Goal: Task Accomplishment & Management: Use online tool/utility

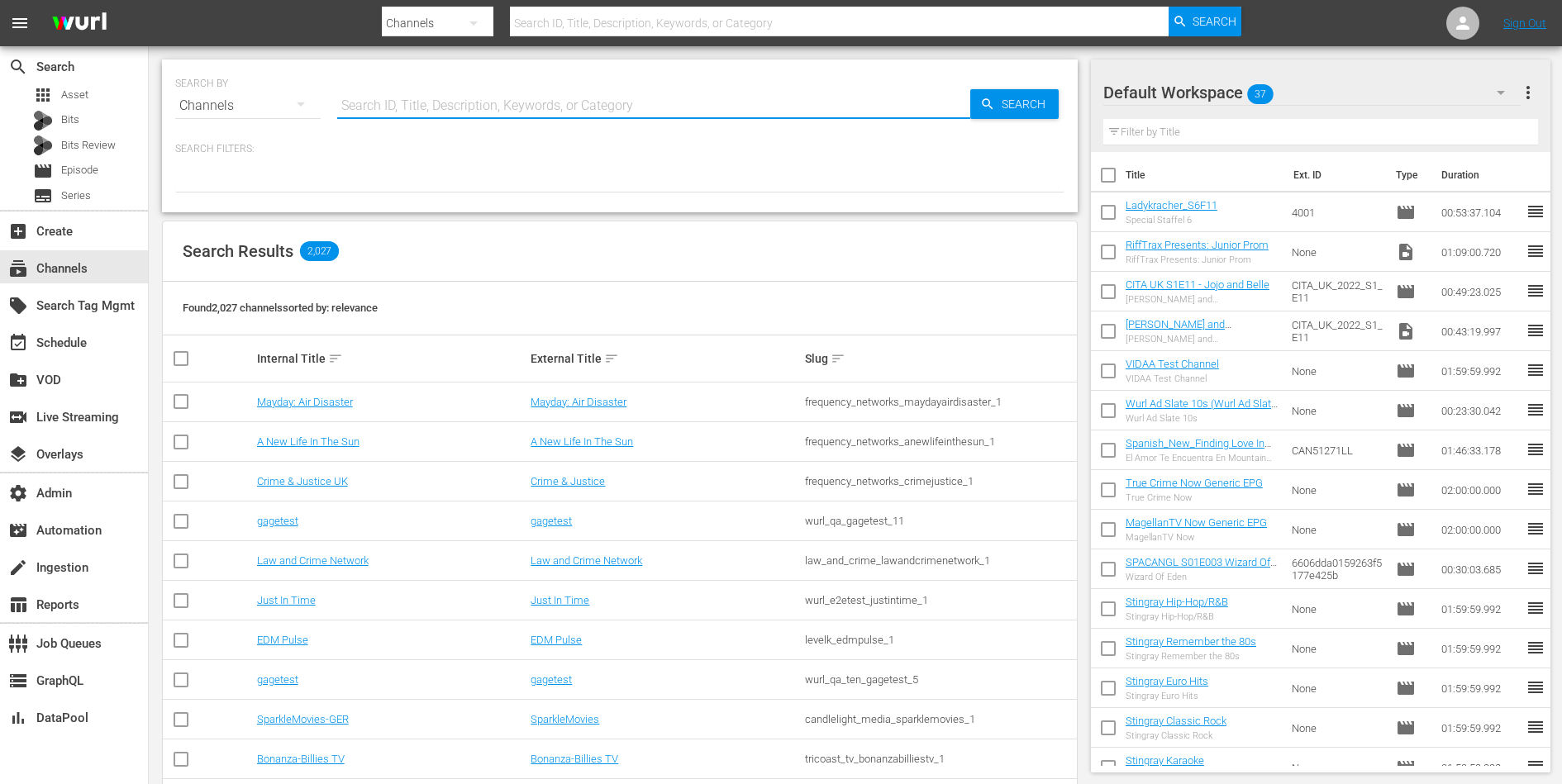
click at [394, 97] on input "text" at bounding box center [653, 106] width 633 height 39
type input "gusto"
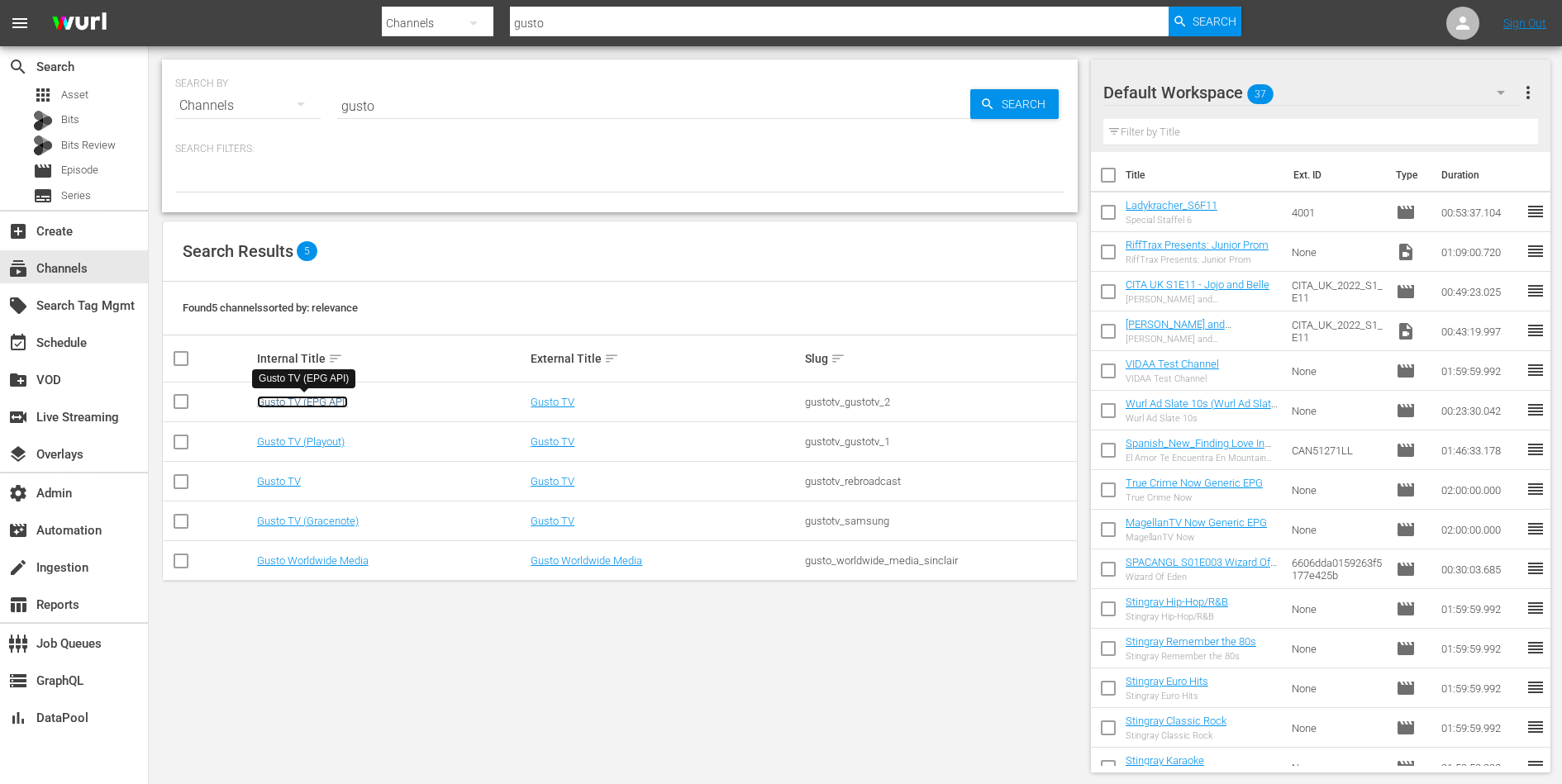
click at [344, 402] on link "Gusto TV (EPG API)" at bounding box center [302, 401] width 91 height 12
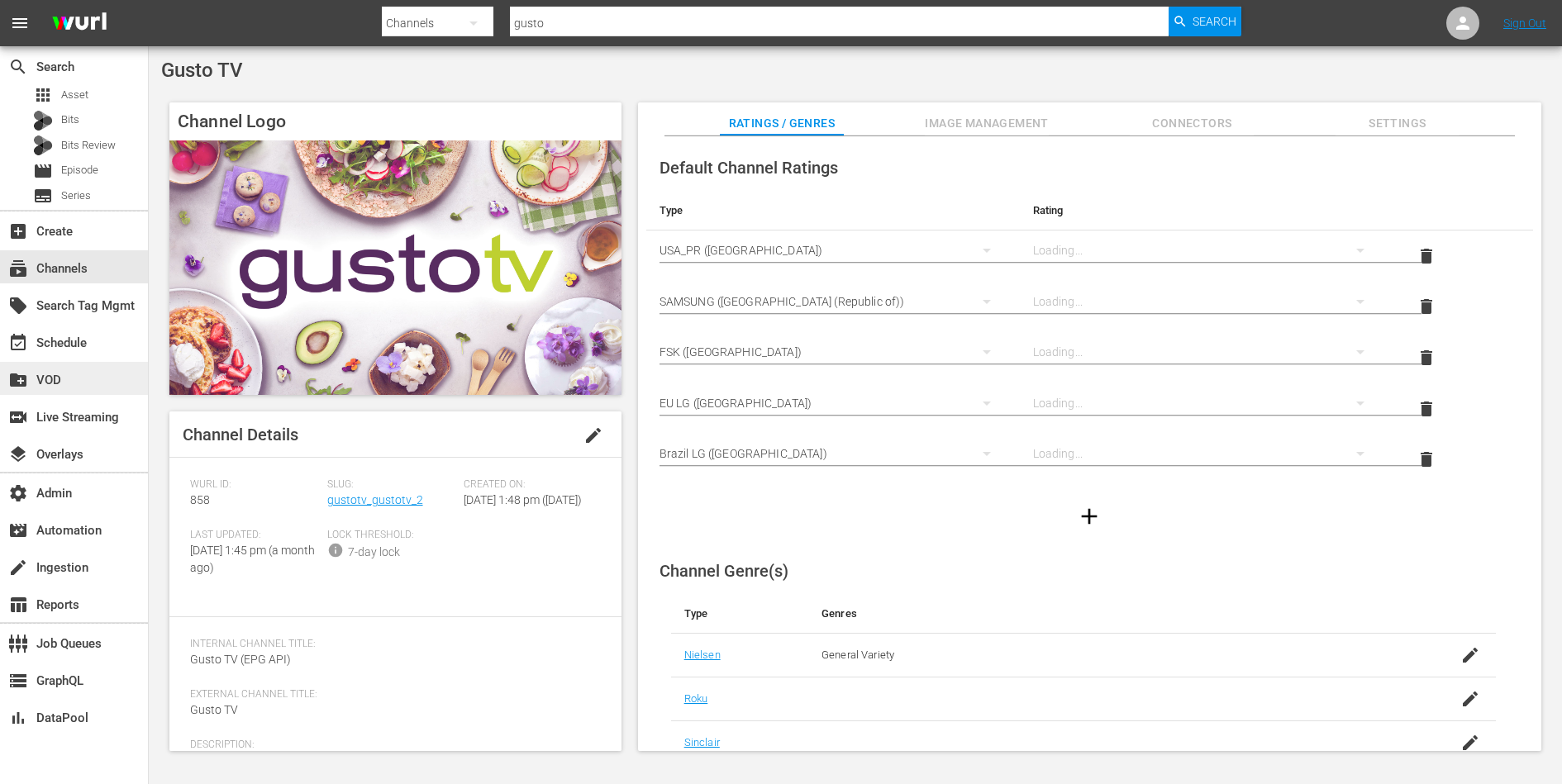
click at [54, 367] on div "create_new_folder VOD" at bounding box center [74, 378] width 148 height 33
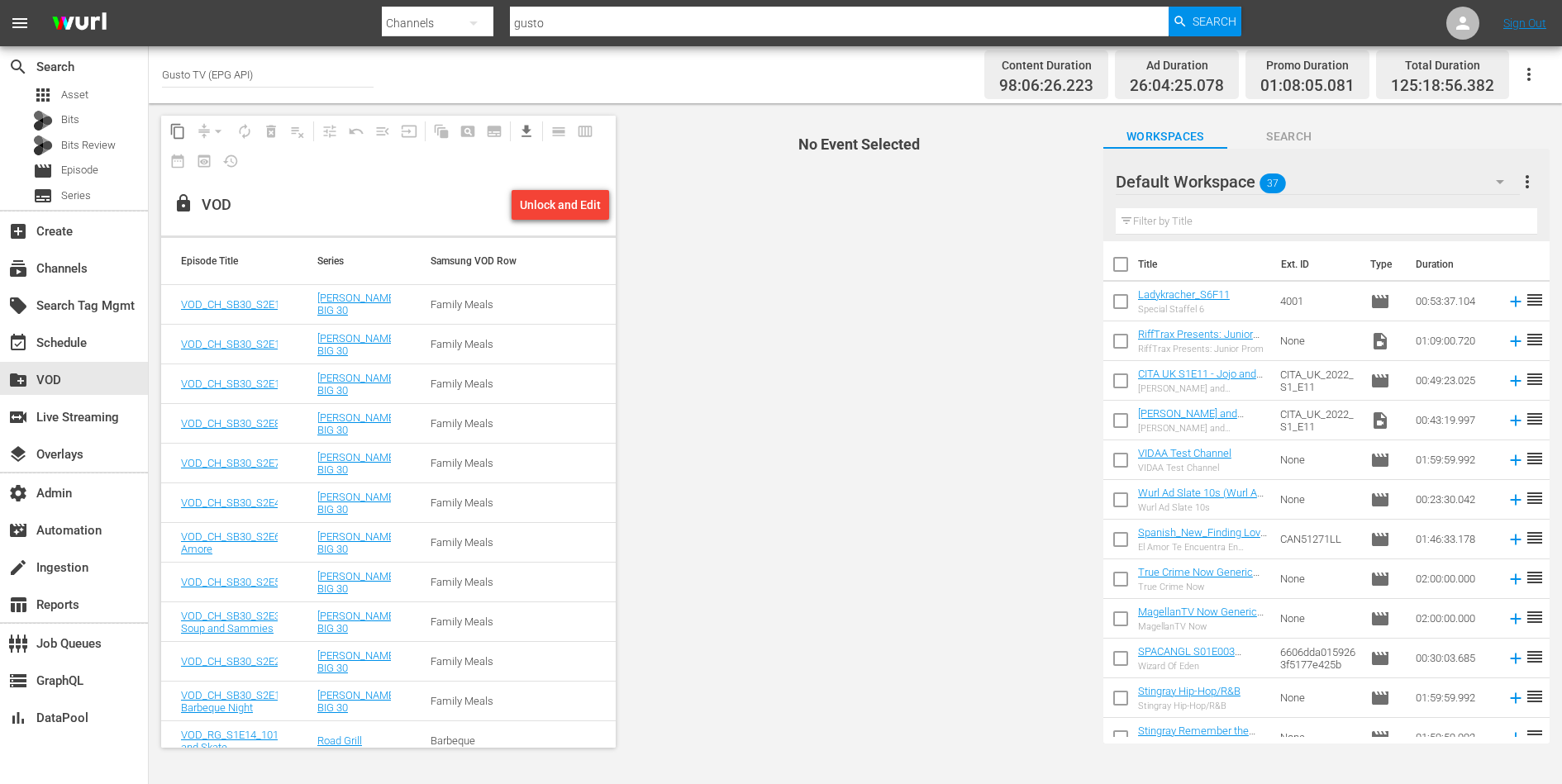
scroll to position [8183, 0]
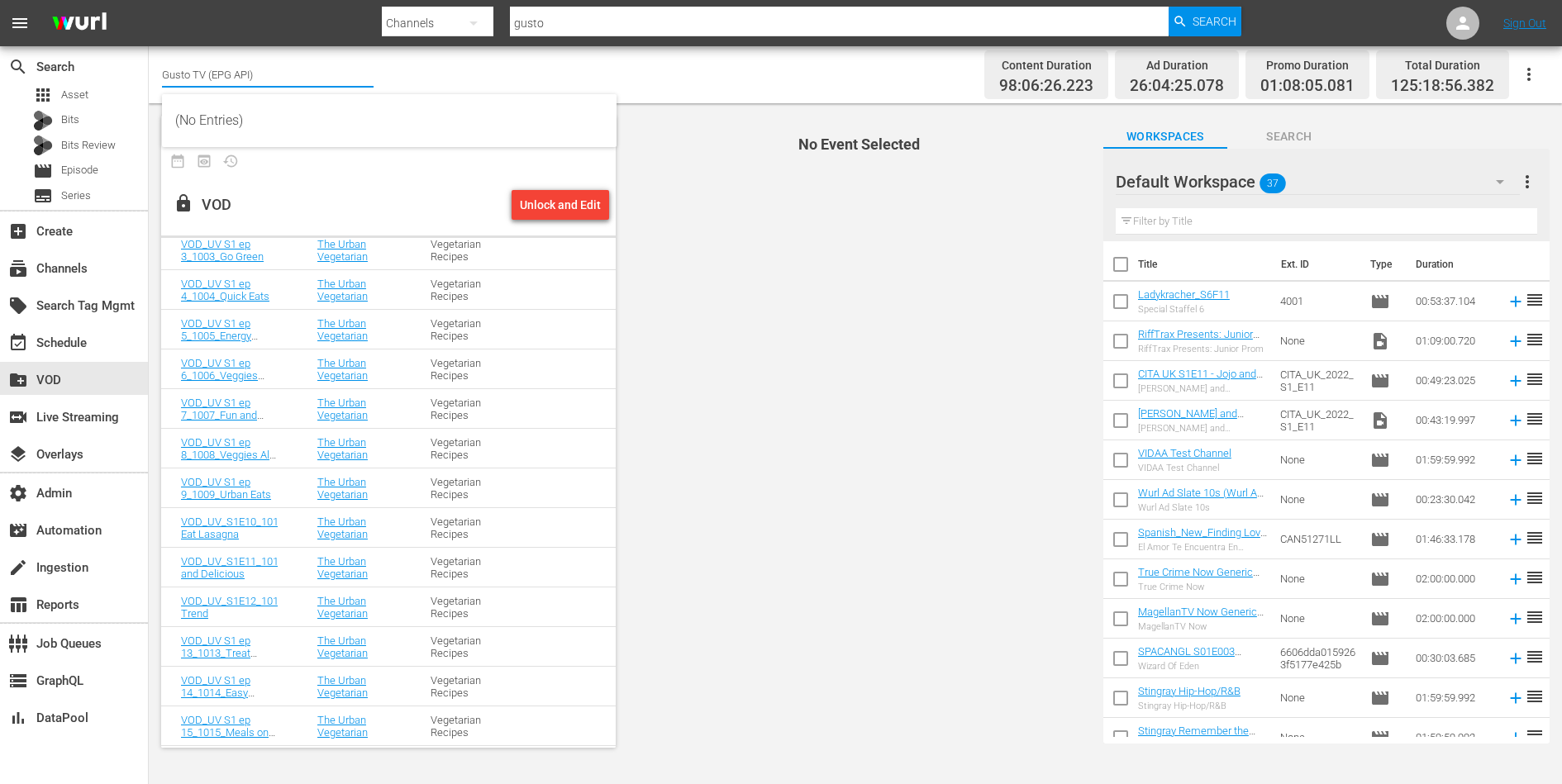
click at [242, 77] on input "Gusto TV (EPG API)" at bounding box center [267, 74] width 211 height 39
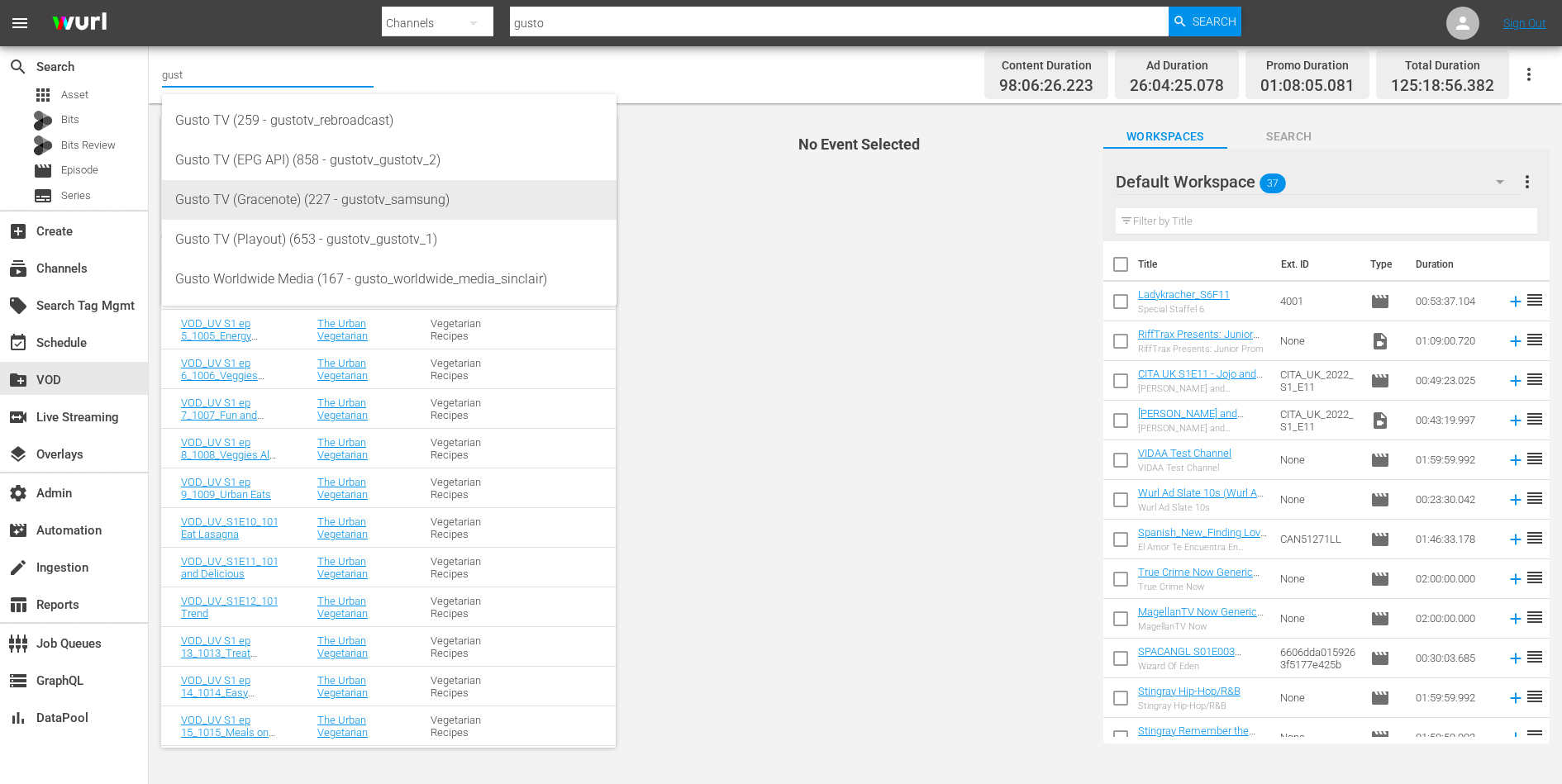
click at [265, 192] on div "Gusto TV (Gracenote) (227 - gustotv_samsung)" at bounding box center [389, 200] width 428 height 39
type input "Gusto TV (Gracenote) (227 - gustotv_samsung)"
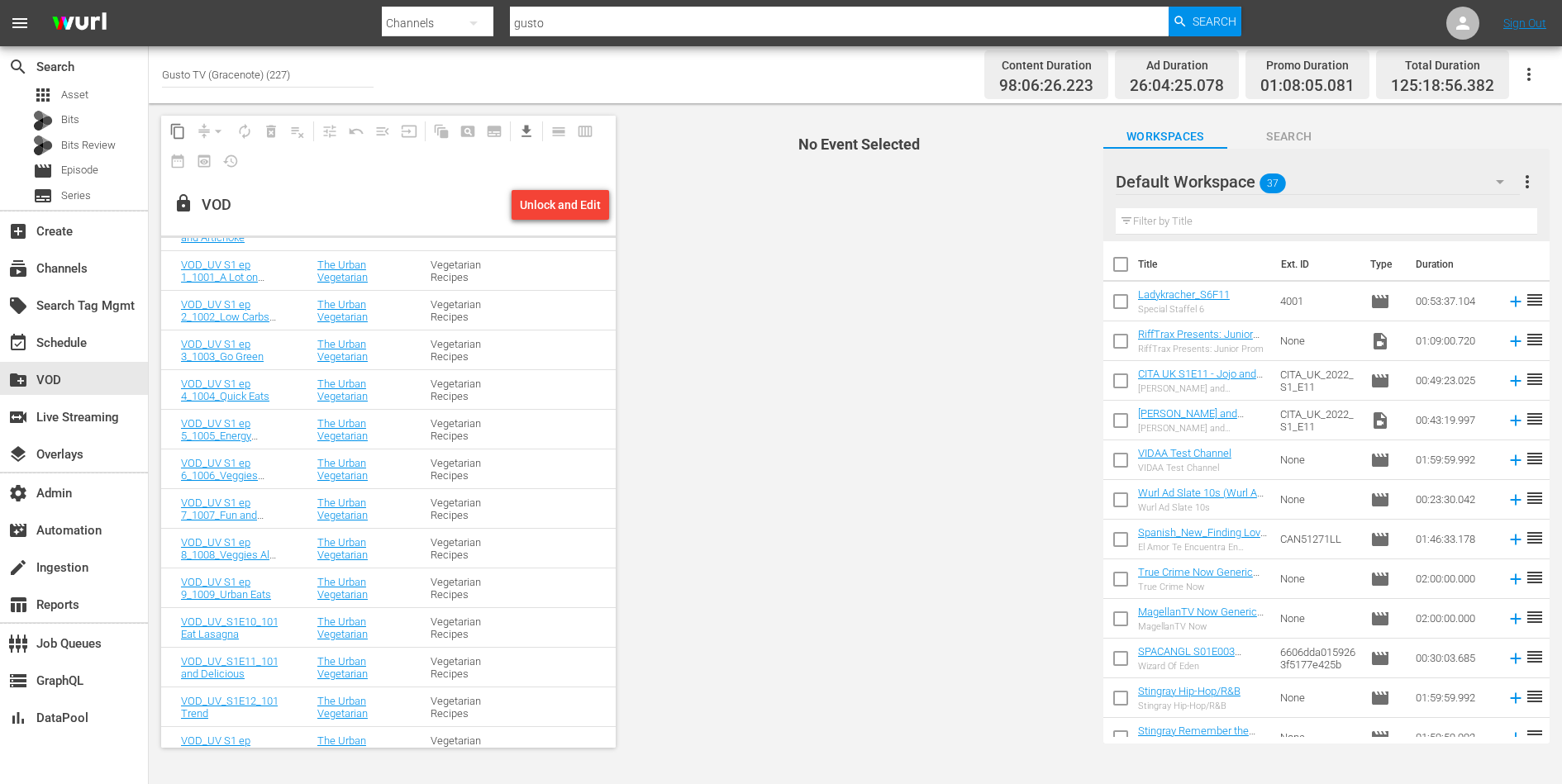
scroll to position [8845, 0]
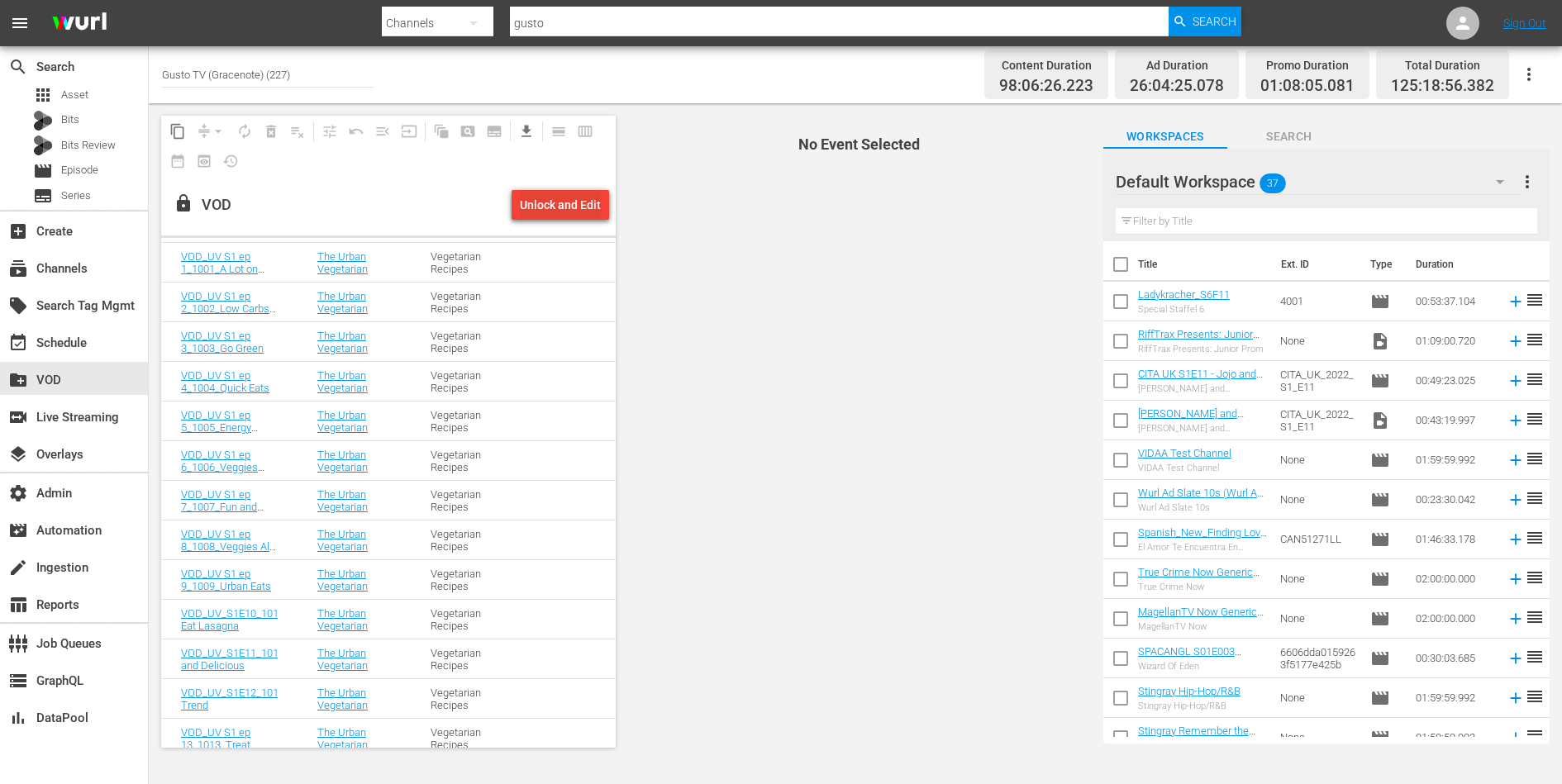
click at [584, 212] on div "Unlock and Edit" at bounding box center [560, 205] width 81 height 30
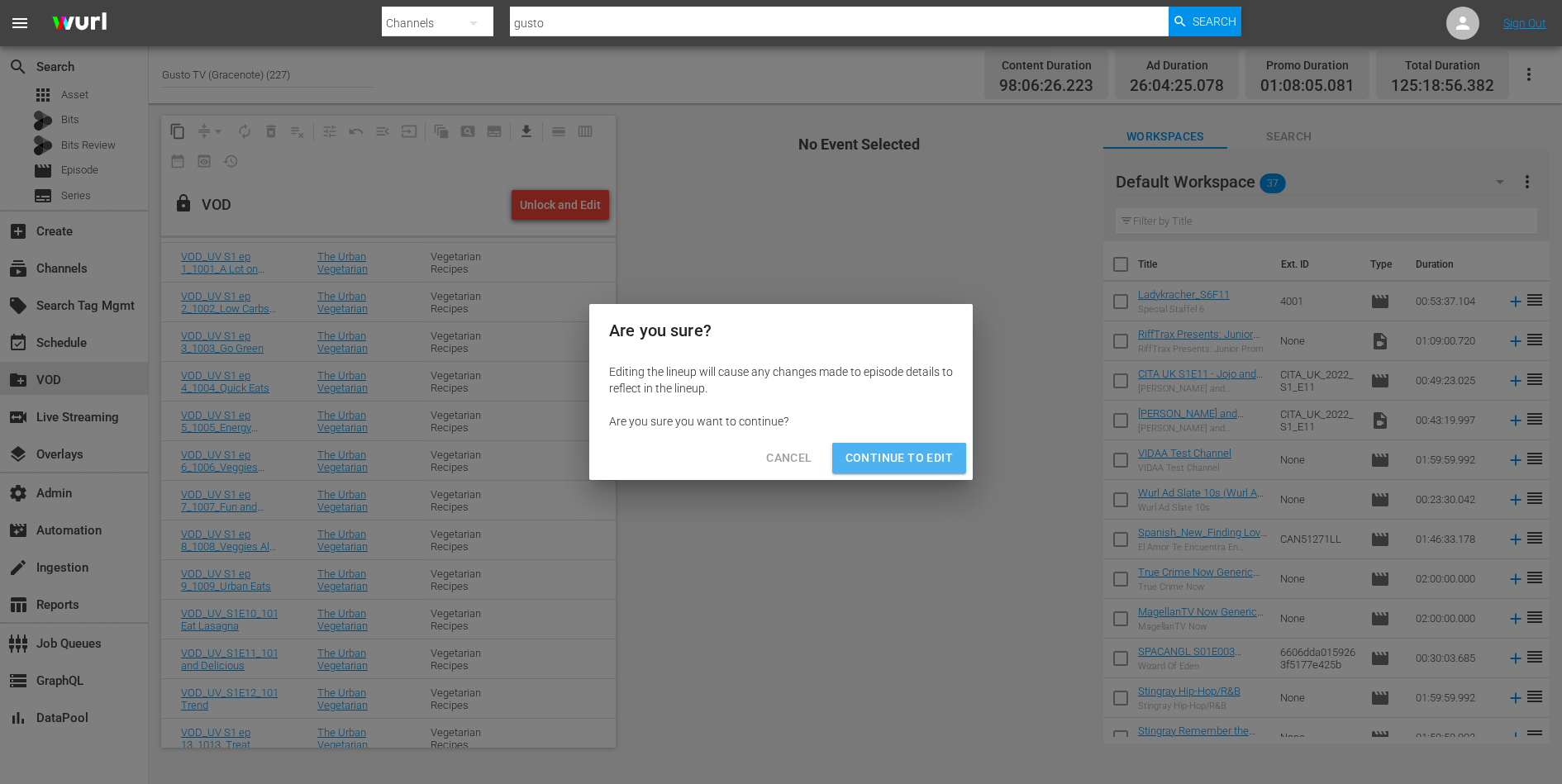
click at [897, 466] on span "Continue to Edit" at bounding box center [898, 458] width 107 height 21
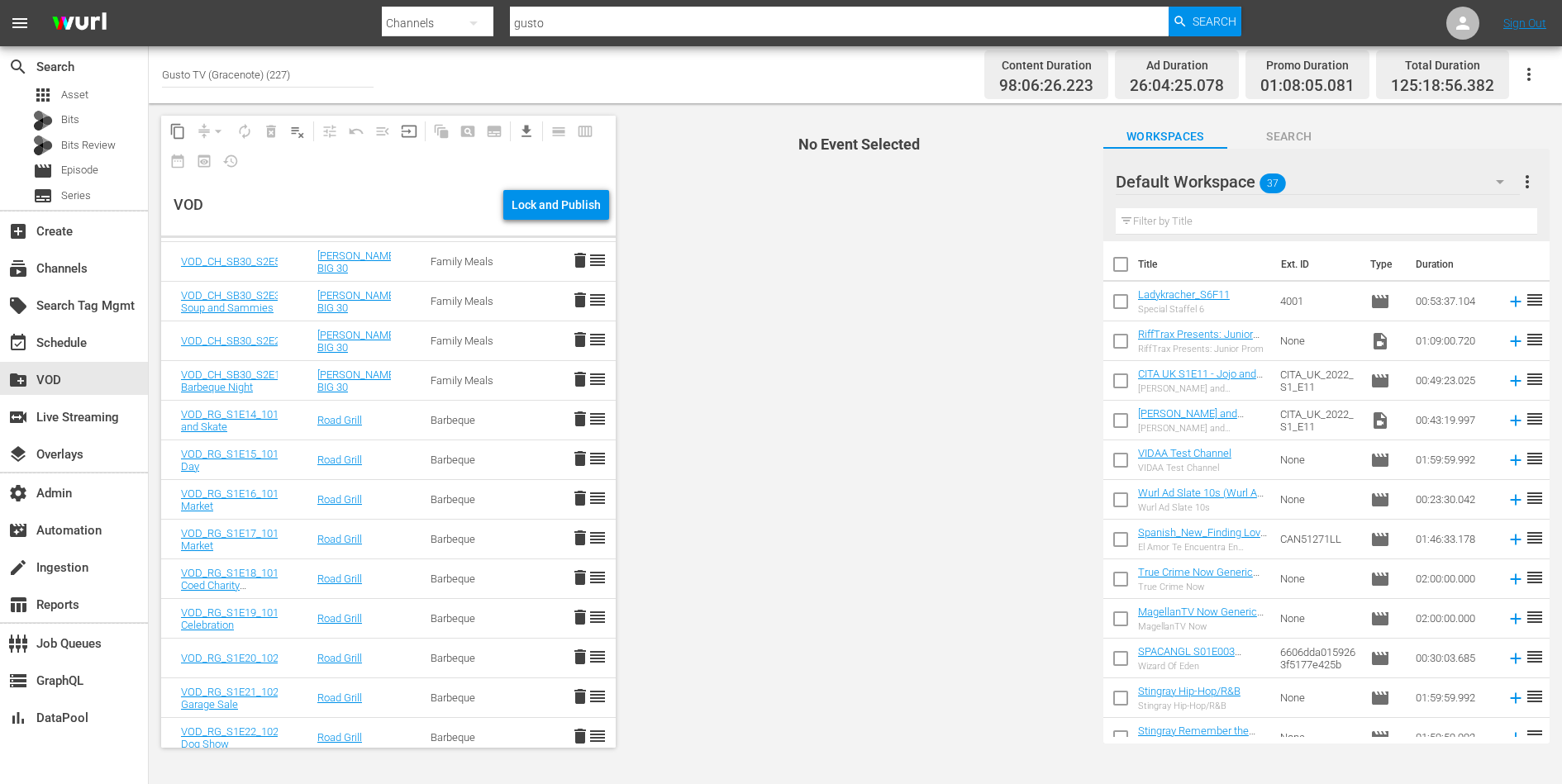
scroll to position [0, 0]
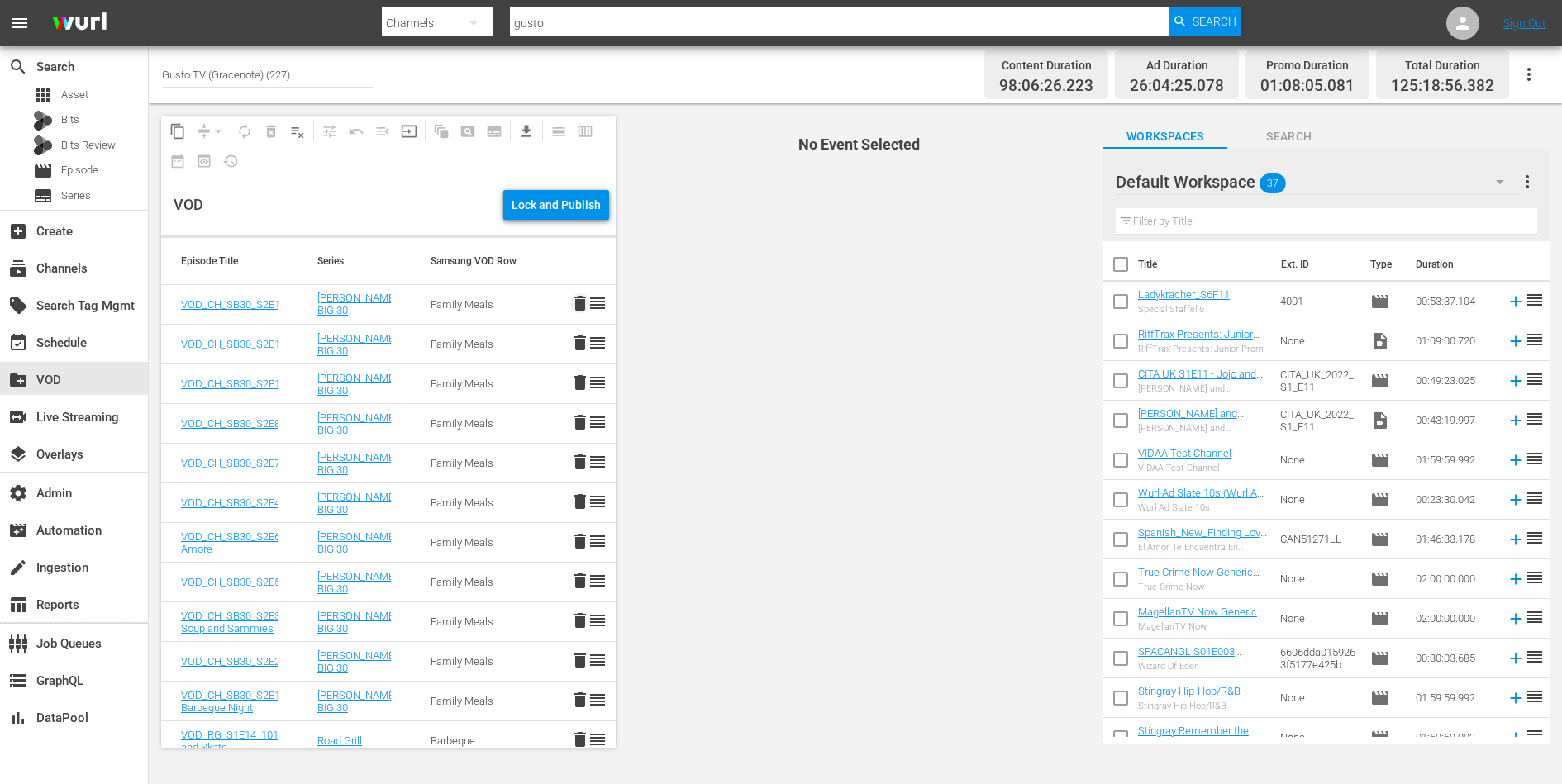
click at [579, 303] on span "delete" at bounding box center [580, 303] width 20 height 20
click at [582, 306] on span "delete" at bounding box center [580, 303] width 20 height 20
click at [580, 304] on span "delete" at bounding box center [580, 303] width 20 height 20
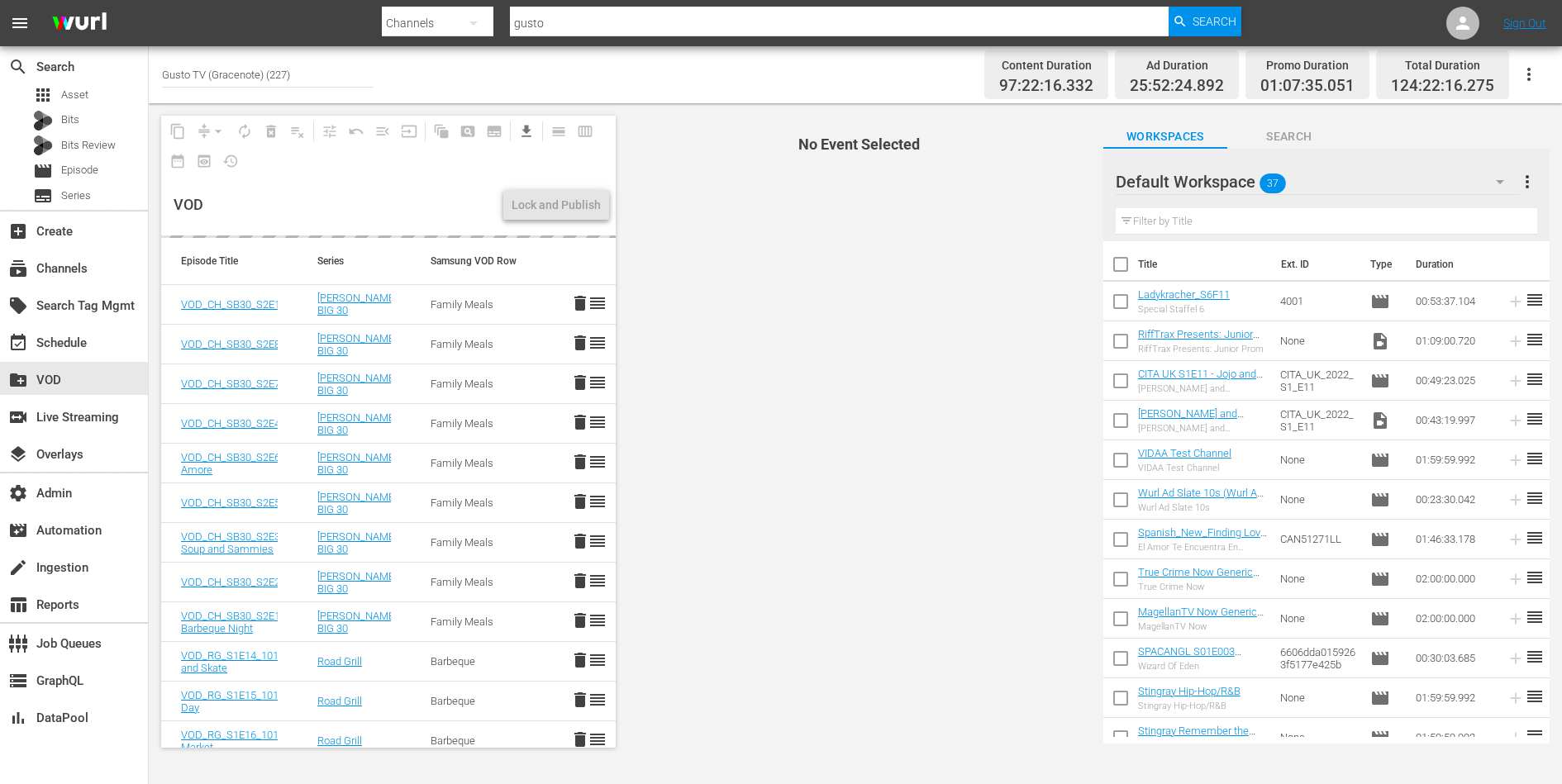
click at [579, 344] on span "delete" at bounding box center [580, 342] width 20 height 20
click at [581, 383] on span "delete" at bounding box center [580, 382] width 20 height 20
click at [580, 426] on span "delete" at bounding box center [580, 421] width 20 height 20
click at [579, 463] on span "delete" at bounding box center [580, 462] width 20 height 20
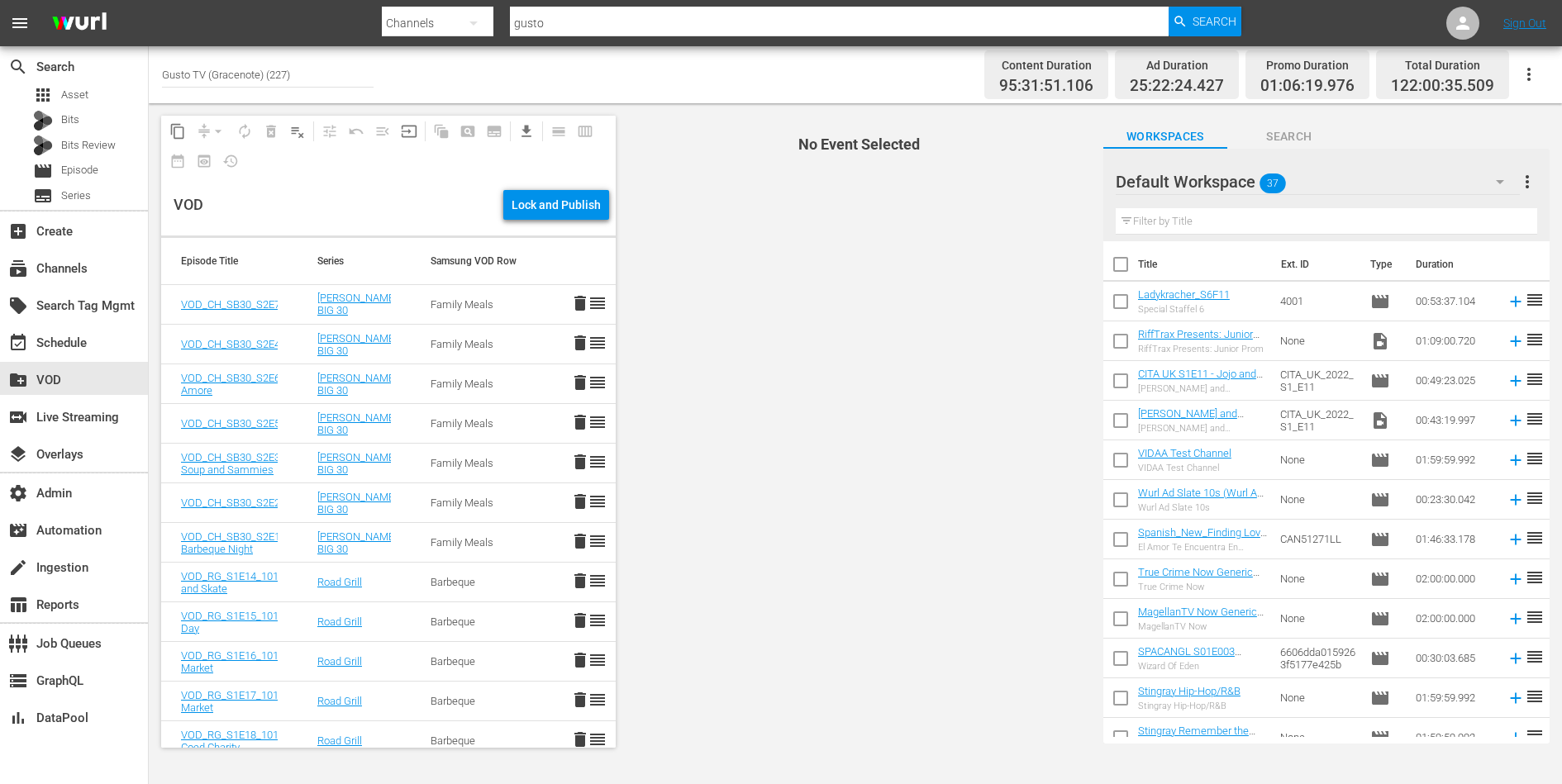
click at [581, 306] on span "delete" at bounding box center [580, 303] width 20 height 20
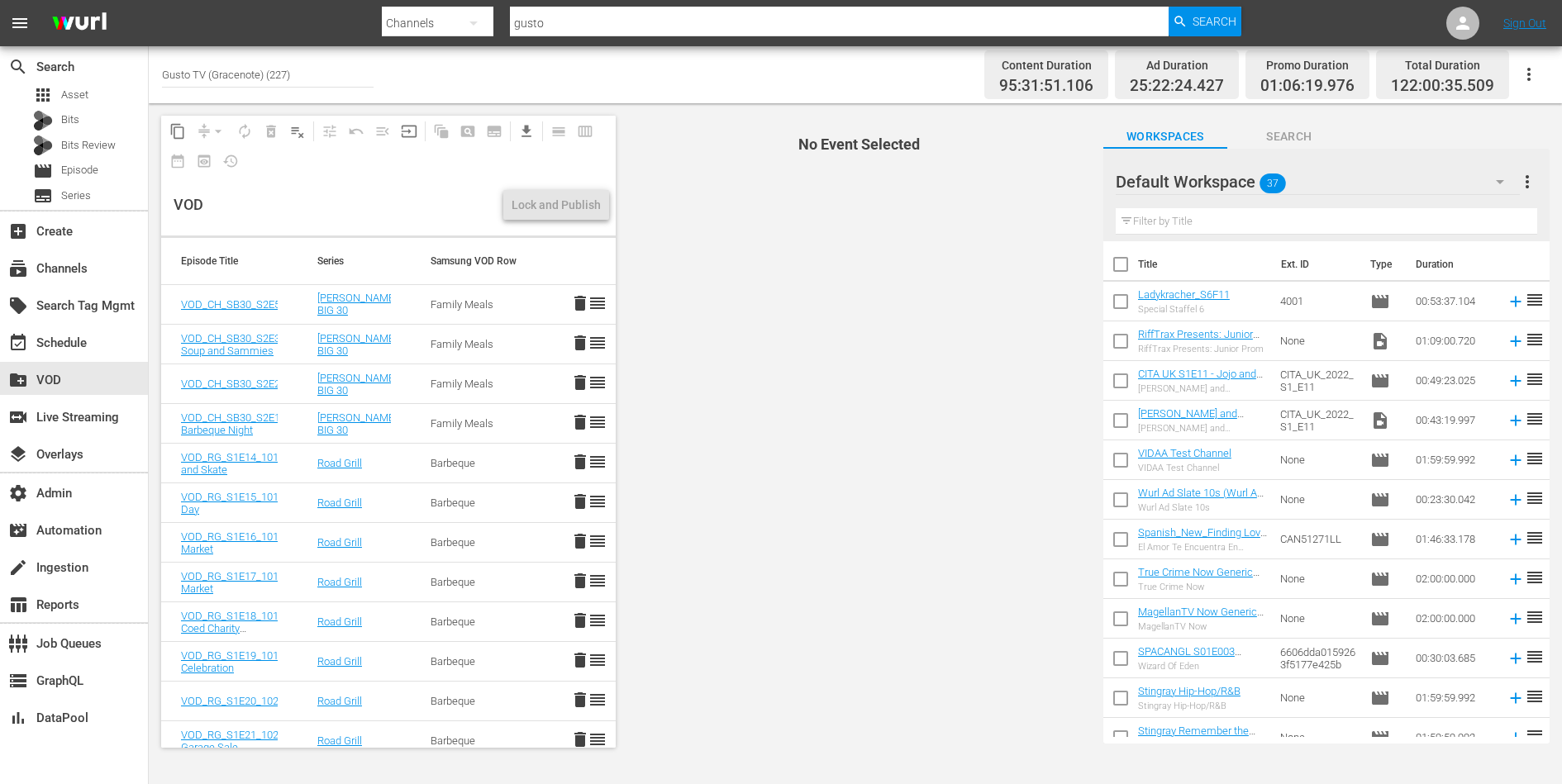
click at [580, 301] on span "delete" at bounding box center [580, 303] width 20 height 20
click at [580, 303] on span "delete" at bounding box center [580, 303] width 20 height 20
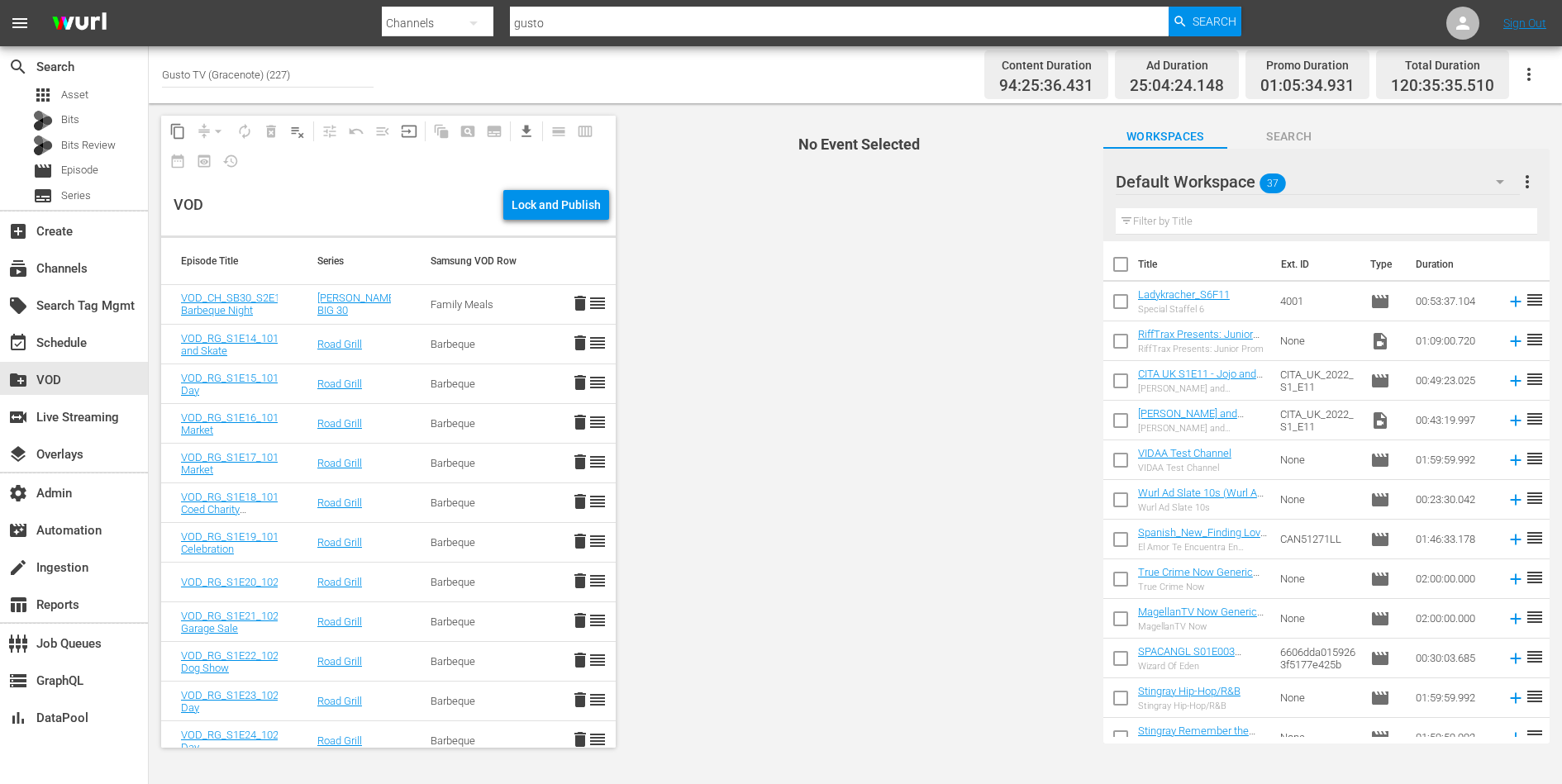
click at [579, 303] on span "delete" at bounding box center [580, 303] width 20 height 20
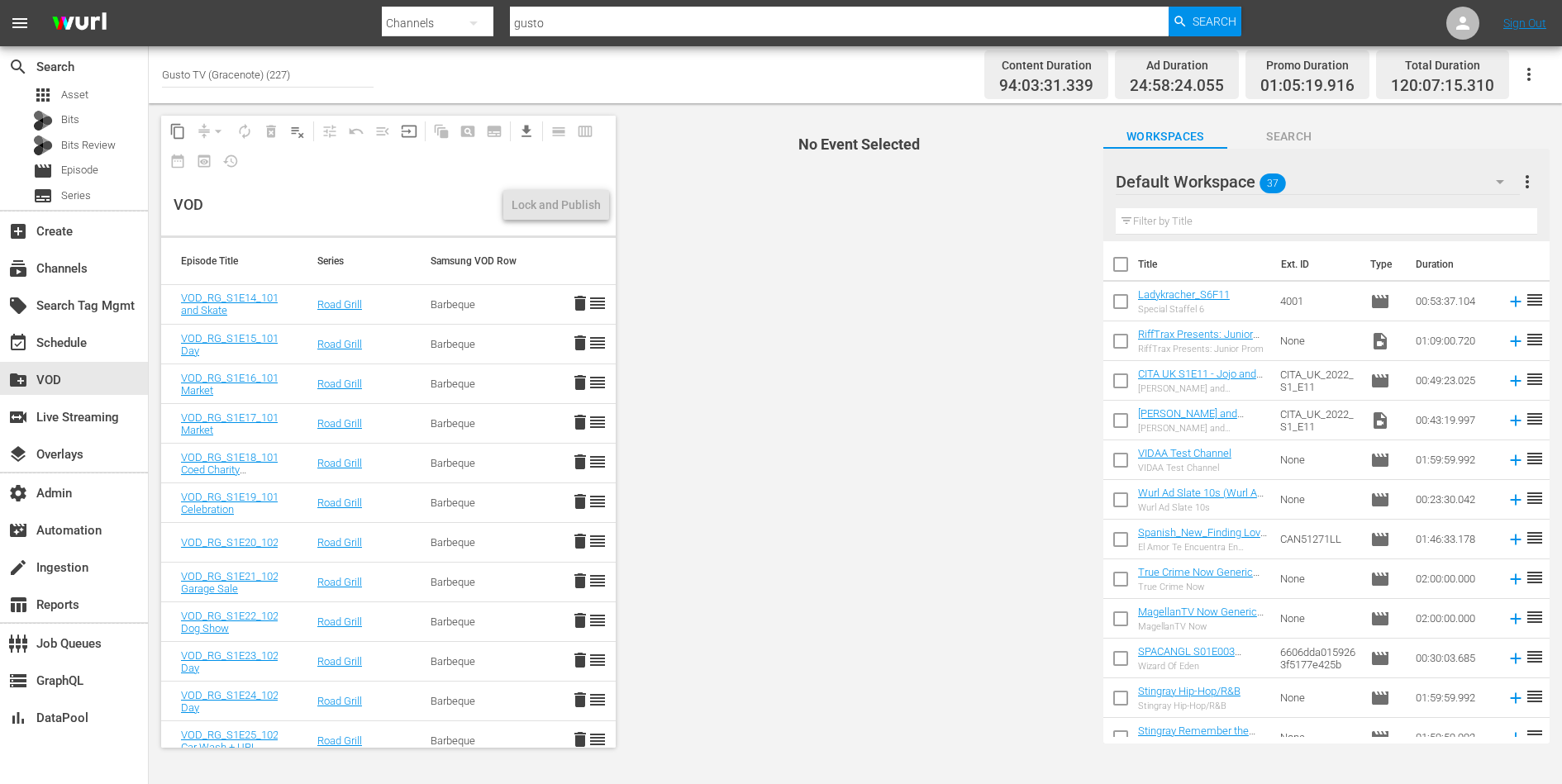
click at [579, 298] on span "delete" at bounding box center [580, 303] width 20 height 20
click at [579, 297] on span "delete" at bounding box center [580, 303] width 20 height 20
click at [581, 303] on span "delete" at bounding box center [580, 303] width 20 height 20
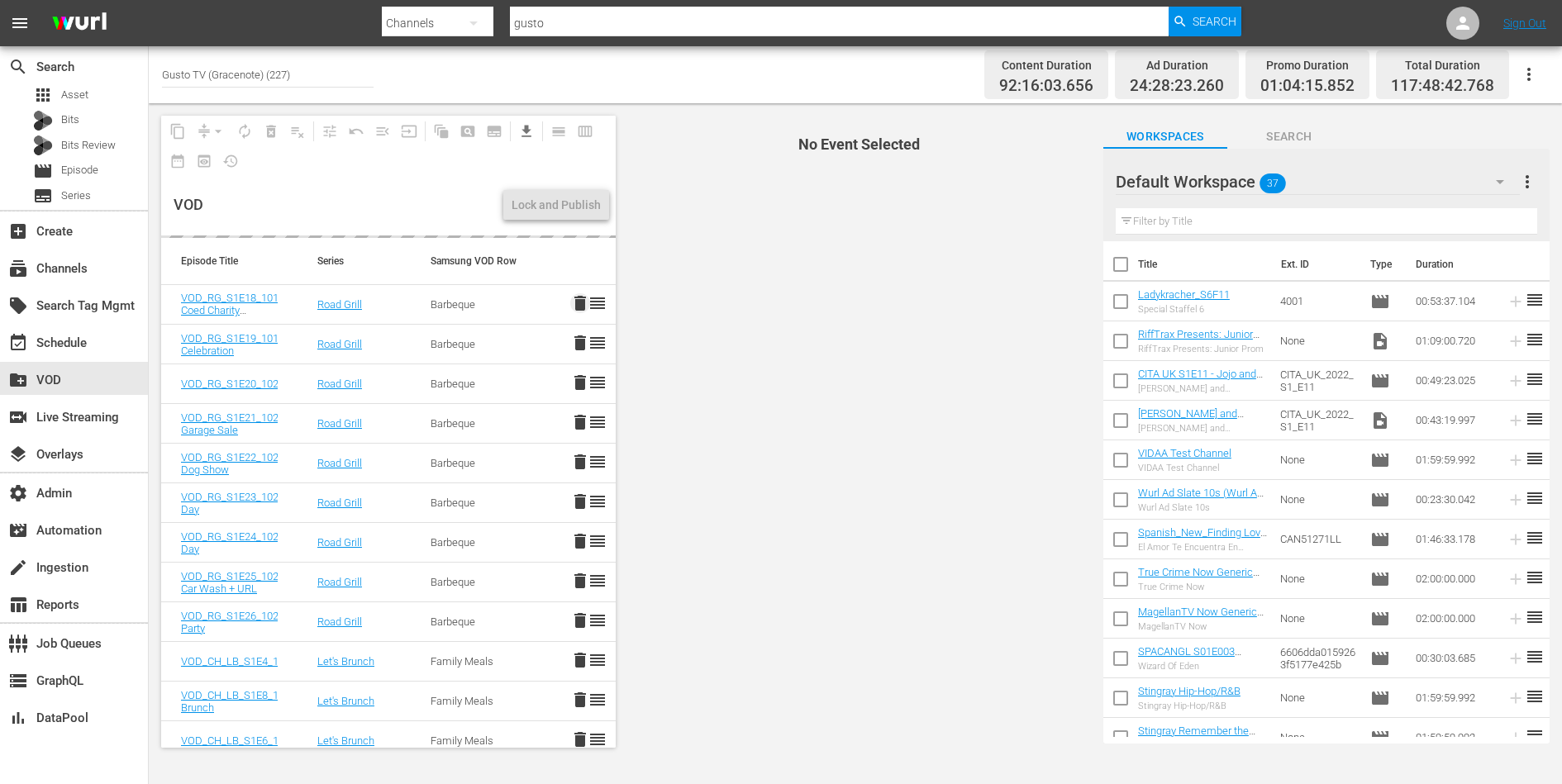
click at [581, 303] on span "delete" at bounding box center [580, 303] width 20 height 20
click at [584, 333] on span "delete" at bounding box center [580, 342] width 20 height 20
click at [584, 293] on span "delete" at bounding box center [580, 303] width 20 height 20
click at [581, 298] on span "delete" at bounding box center [580, 303] width 20 height 20
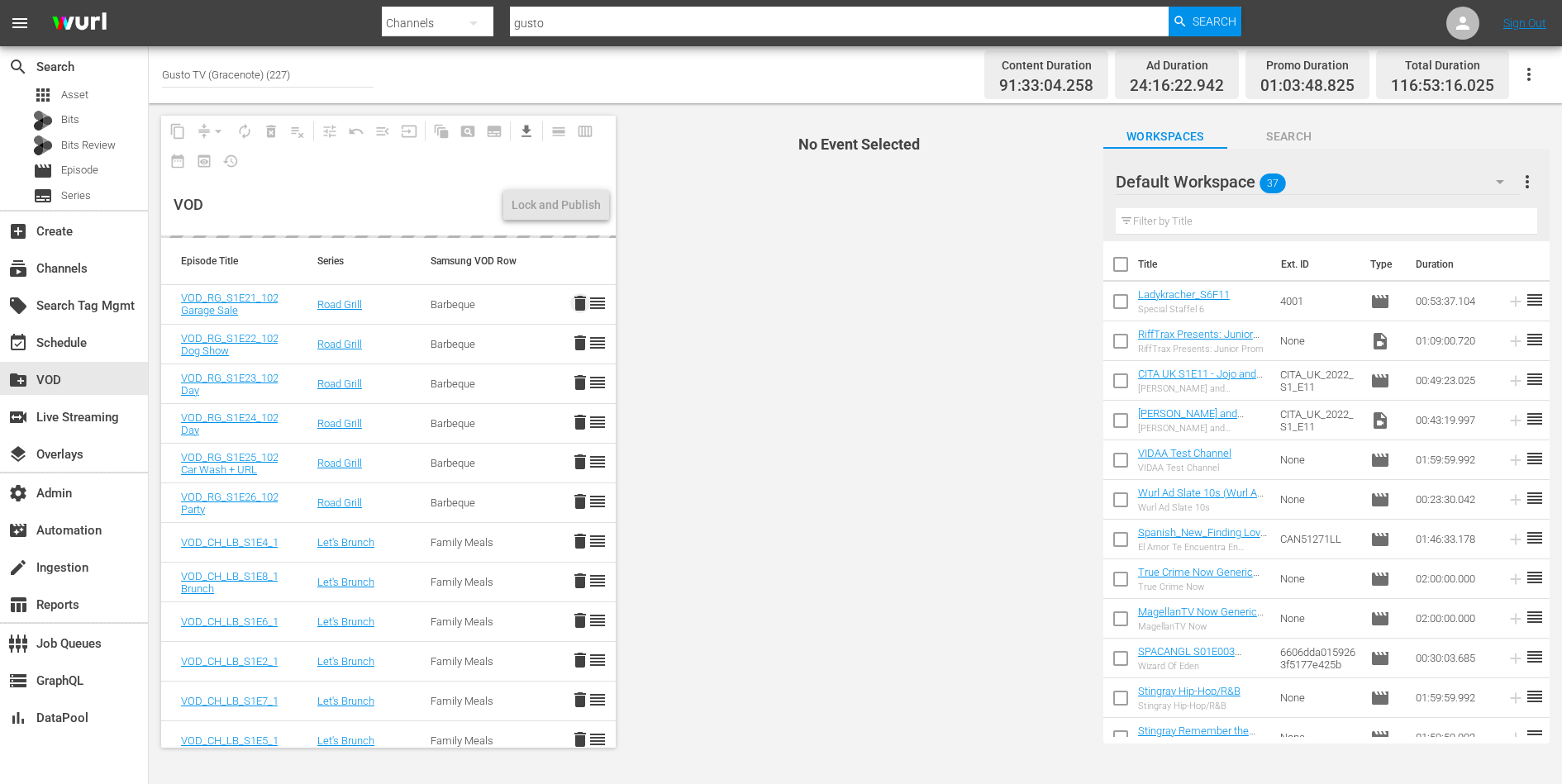
click at [581, 298] on span "delete" at bounding box center [580, 303] width 20 height 20
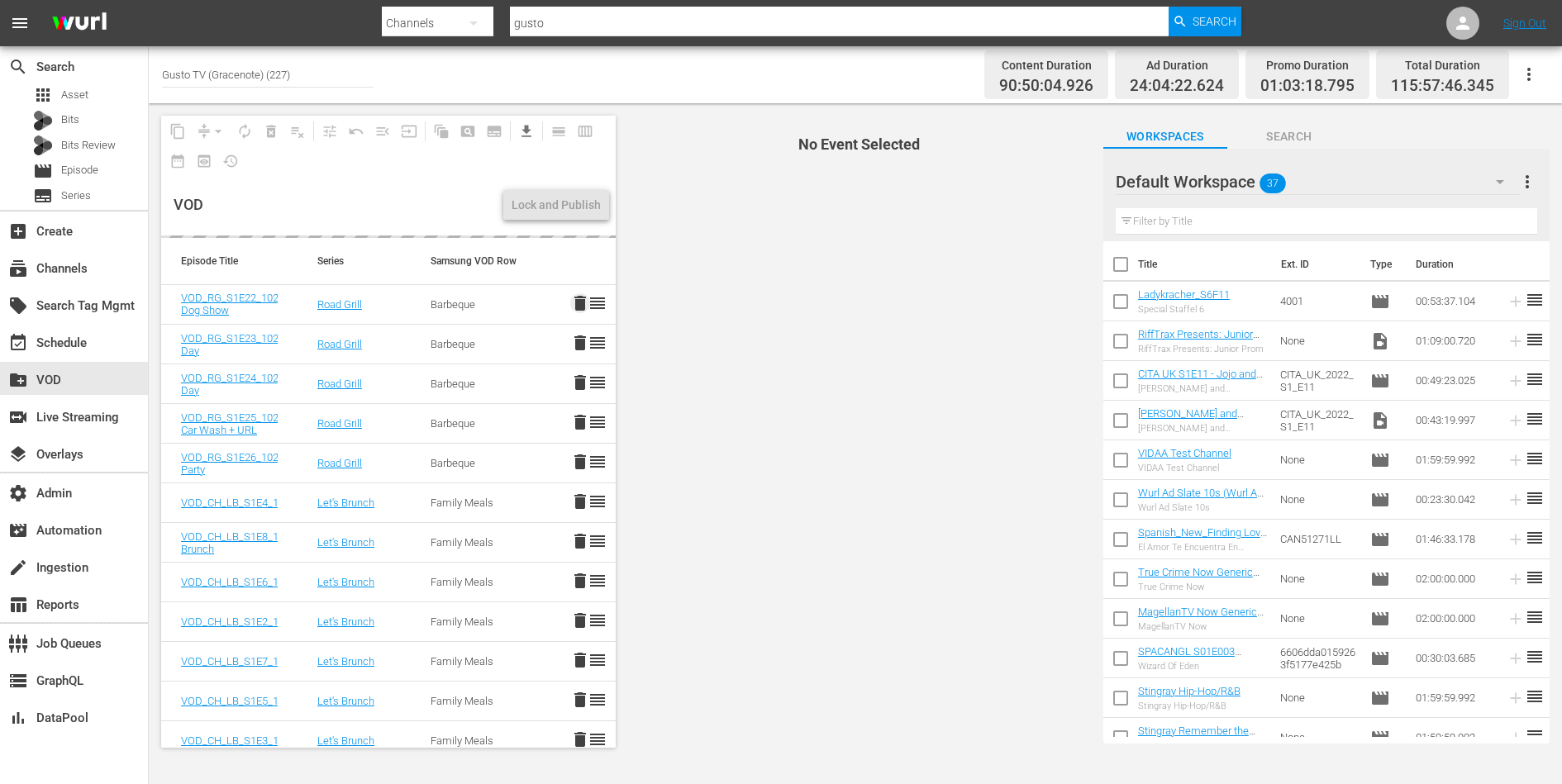
click at [581, 298] on span "delete" at bounding box center [580, 303] width 20 height 20
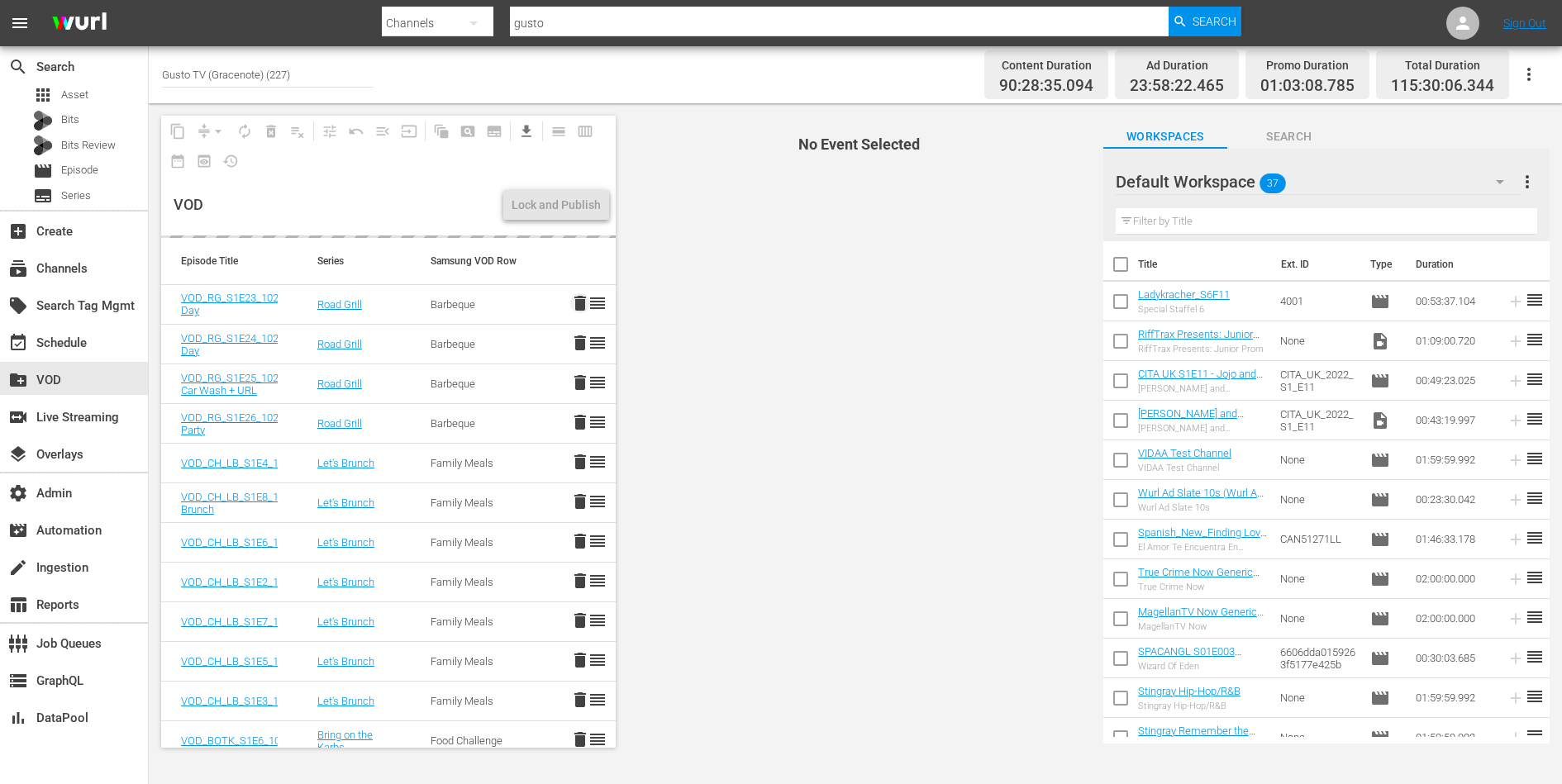
click at [581, 298] on span "delete" at bounding box center [580, 303] width 20 height 20
click at [581, 306] on span "delete" at bounding box center [580, 303] width 20 height 20
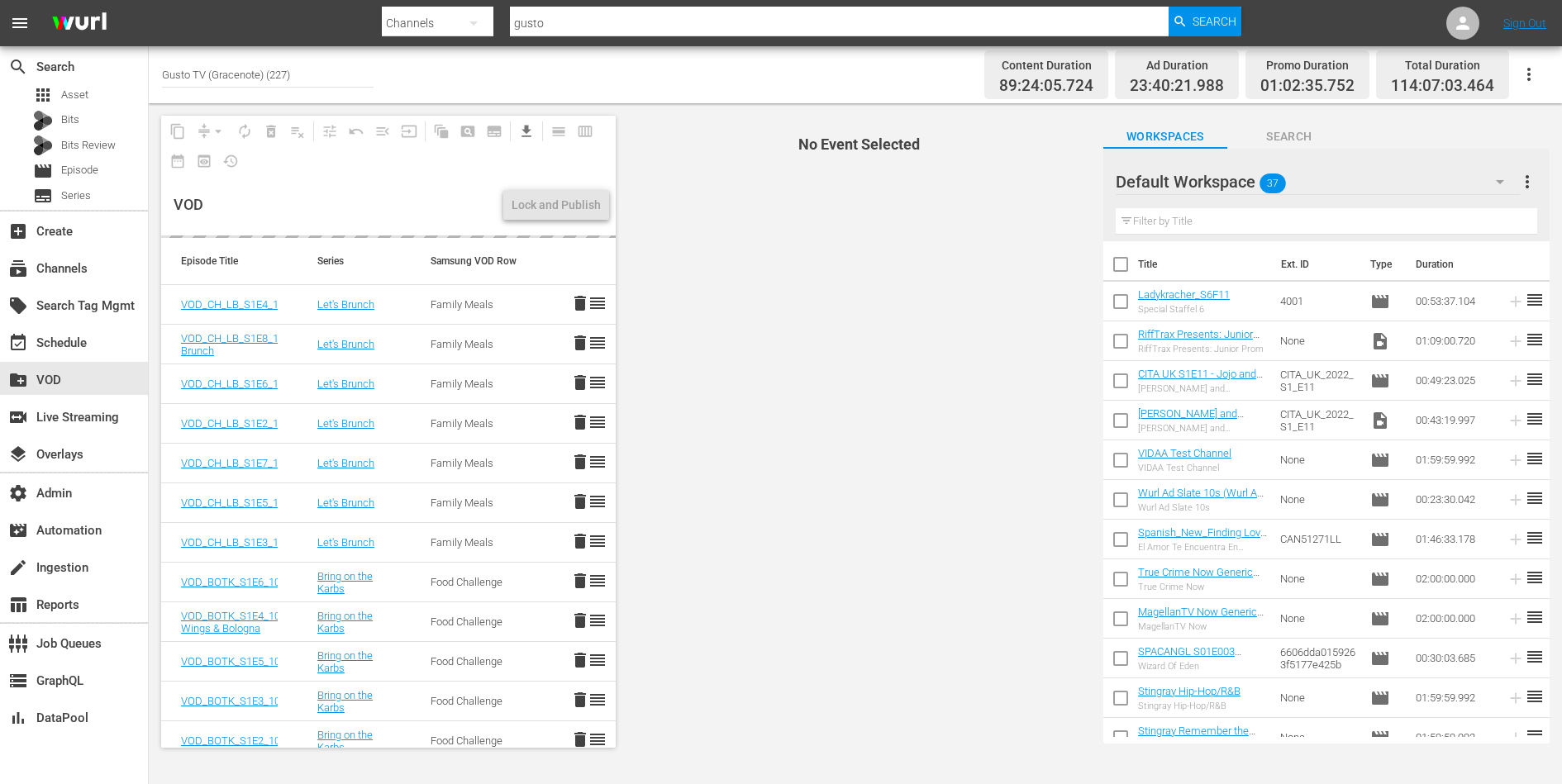
click at [752, 360] on span "No Event Selected" at bounding box center [855, 432] width 471 height 657
click at [746, 334] on span "No Event Selected" at bounding box center [855, 432] width 471 height 657
click at [262, 302] on link "VOD_CH_LB_S1E4_1004_PickUpYourBrunch" at bounding box center [285, 304] width 208 height 12
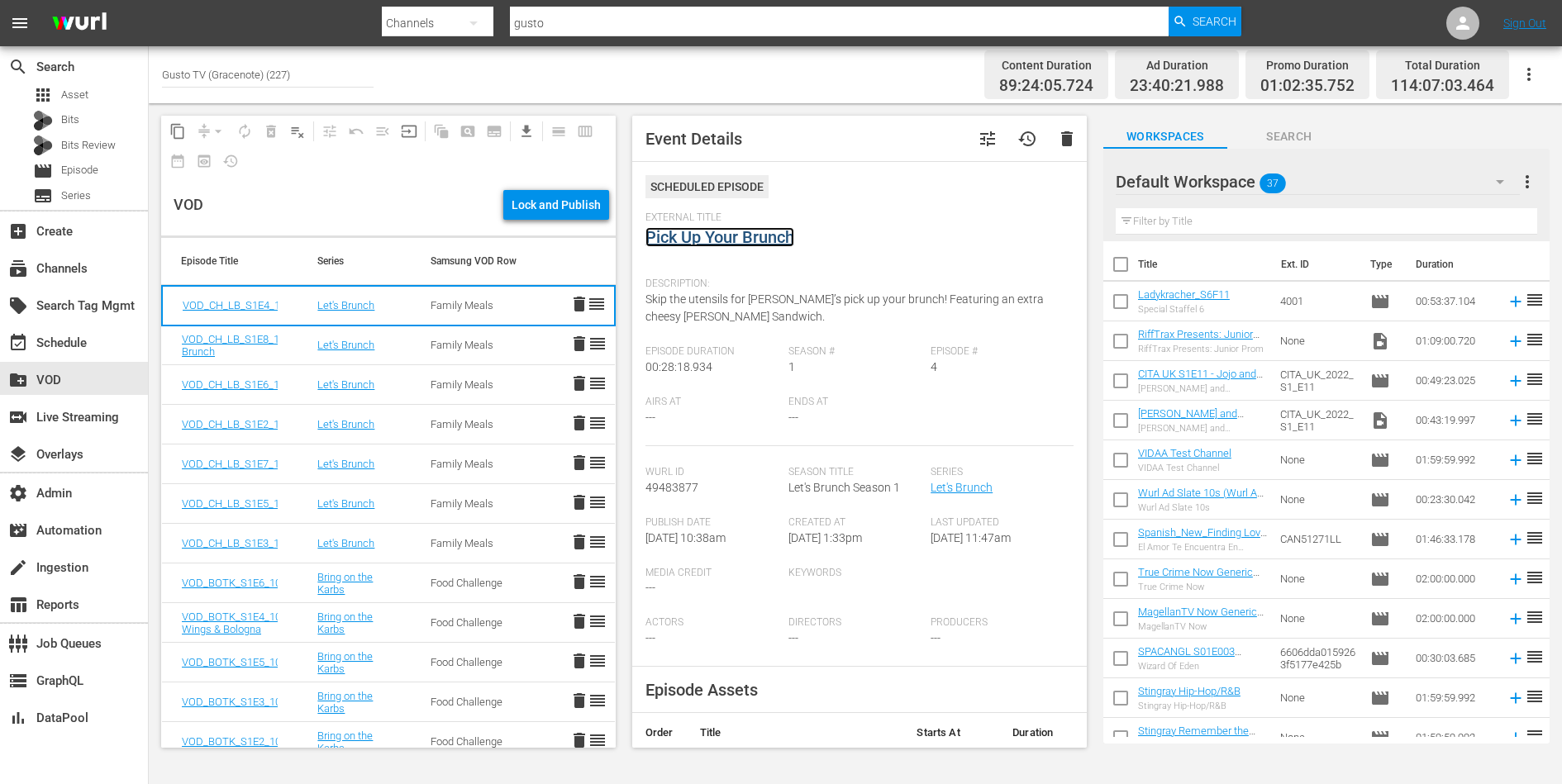
click at [686, 238] on link "Pick Up Your Brunch" at bounding box center [719, 236] width 149 height 20
click at [380, 202] on div "VOD" at bounding box center [336, 205] width 323 height 61
click at [301, 130] on span "playlist_remove_outlined" at bounding box center [297, 132] width 17 height 17
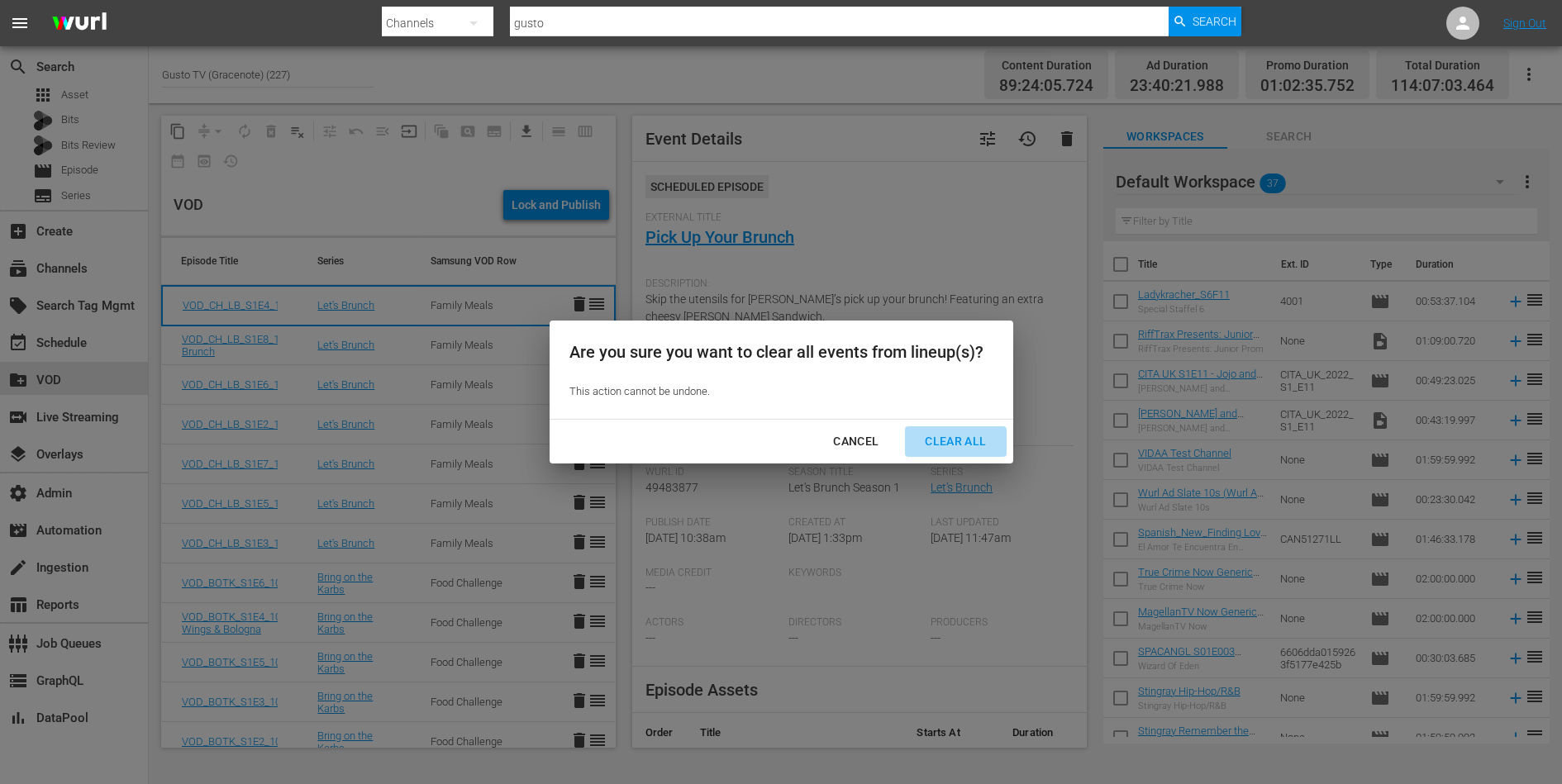
click at [942, 438] on div "Clear All" at bounding box center [955, 441] width 88 height 21
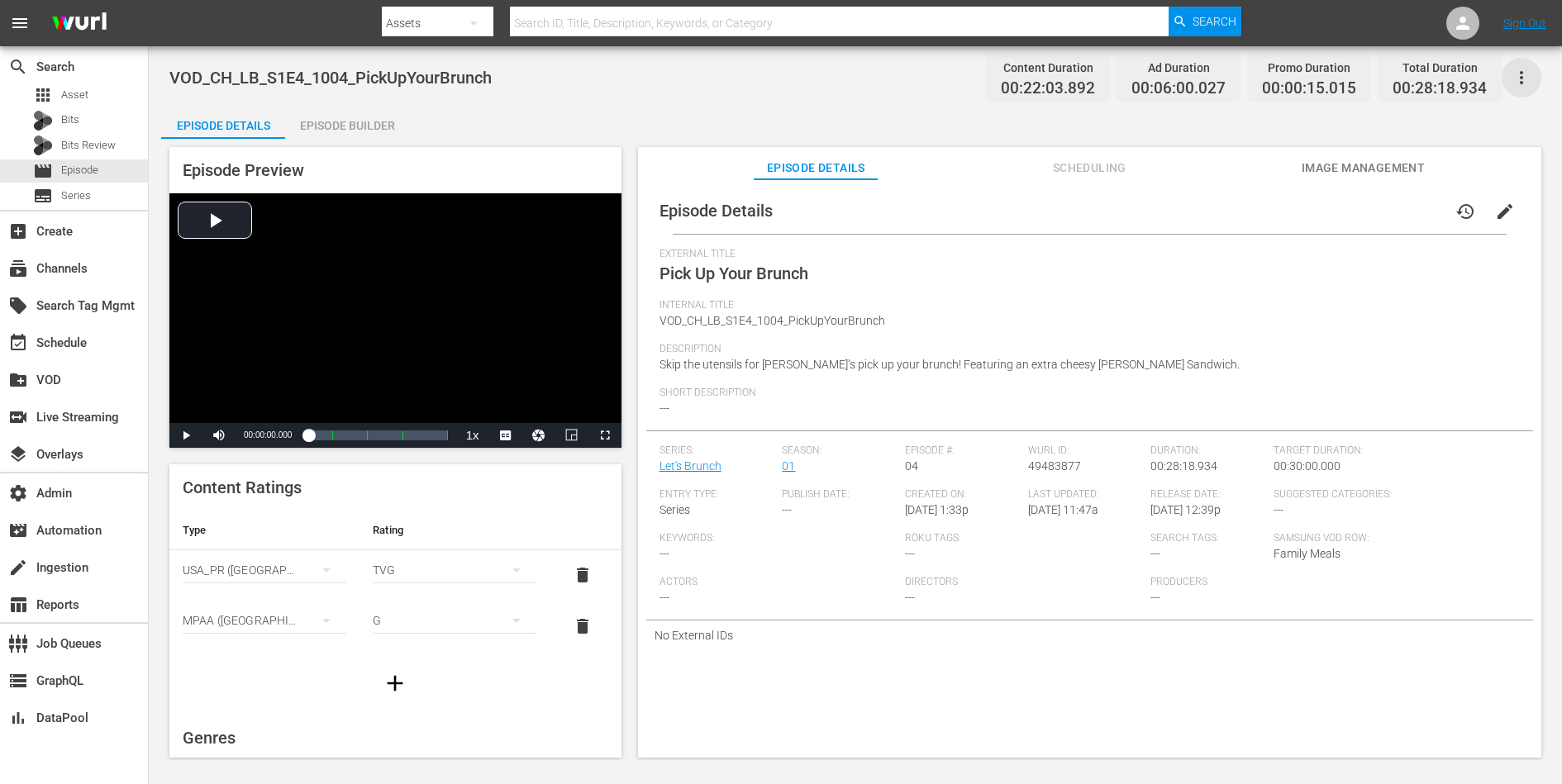
click at [1249, 74] on icon "button" at bounding box center [1521, 77] width 20 height 20
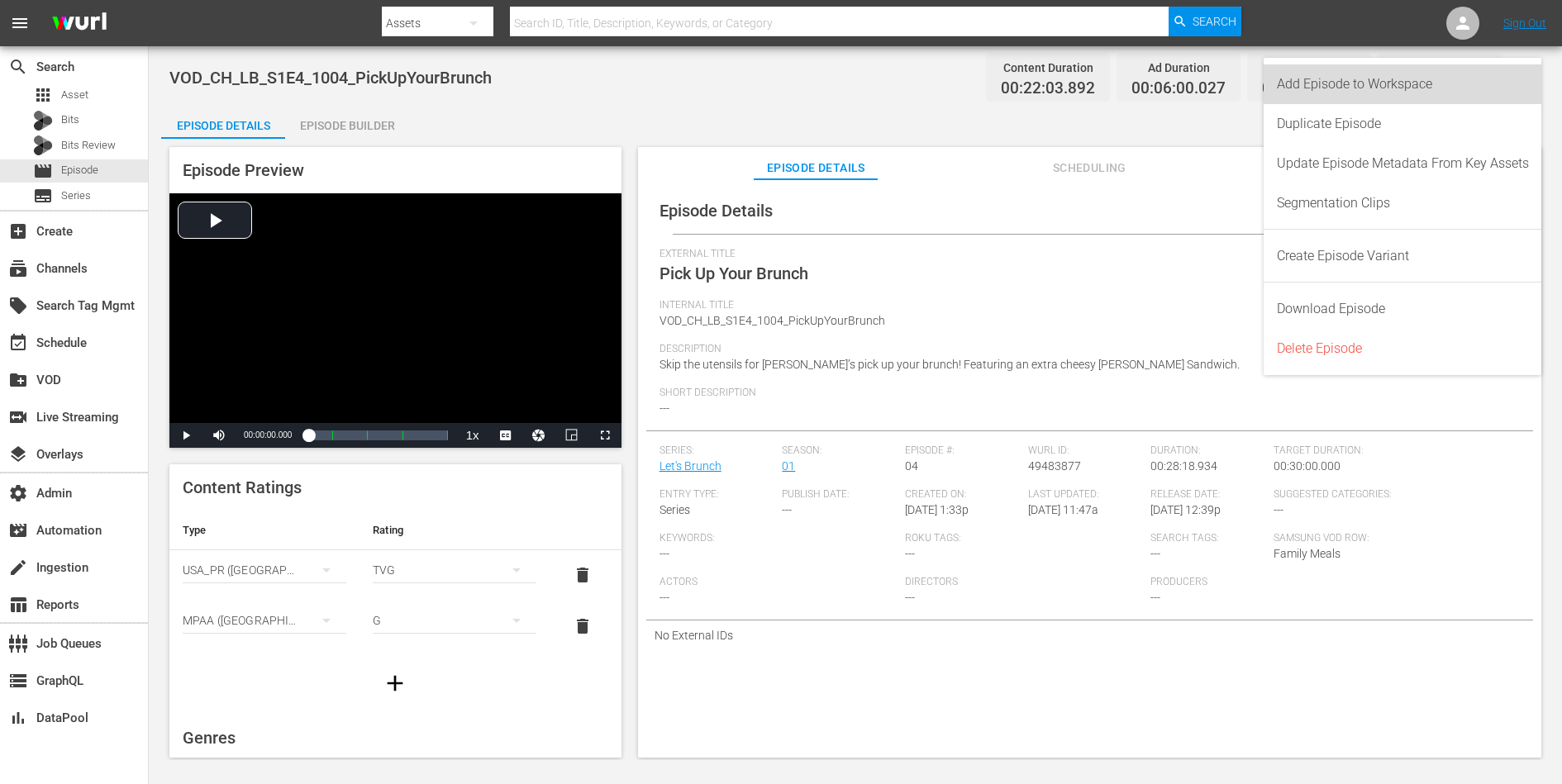
click at [1249, 80] on div "Add Episode to Workspace" at bounding box center [1403, 84] width 252 height 39
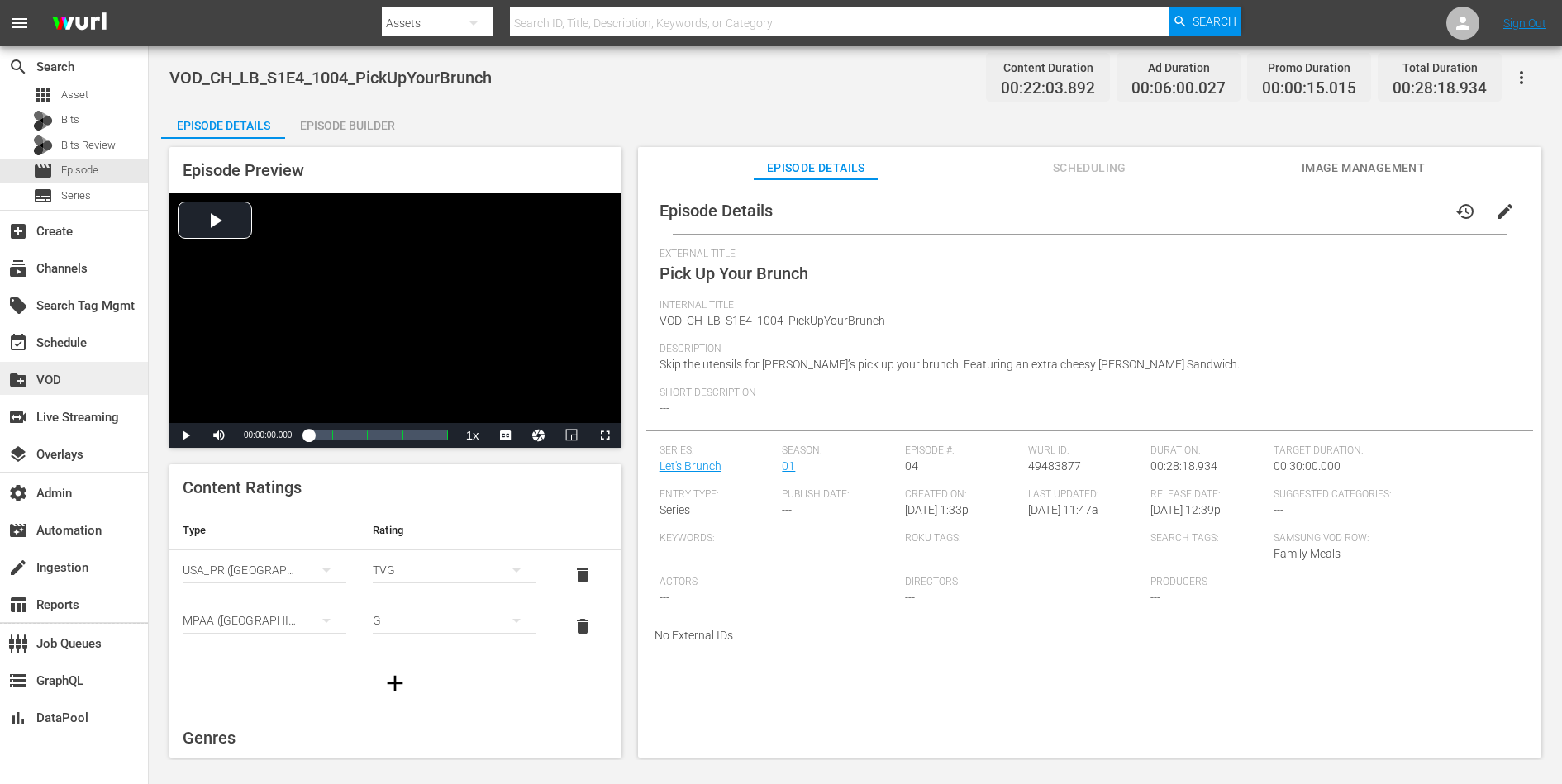
click at [49, 378] on div "create_new_folder VOD" at bounding box center [46, 378] width 93 height 15
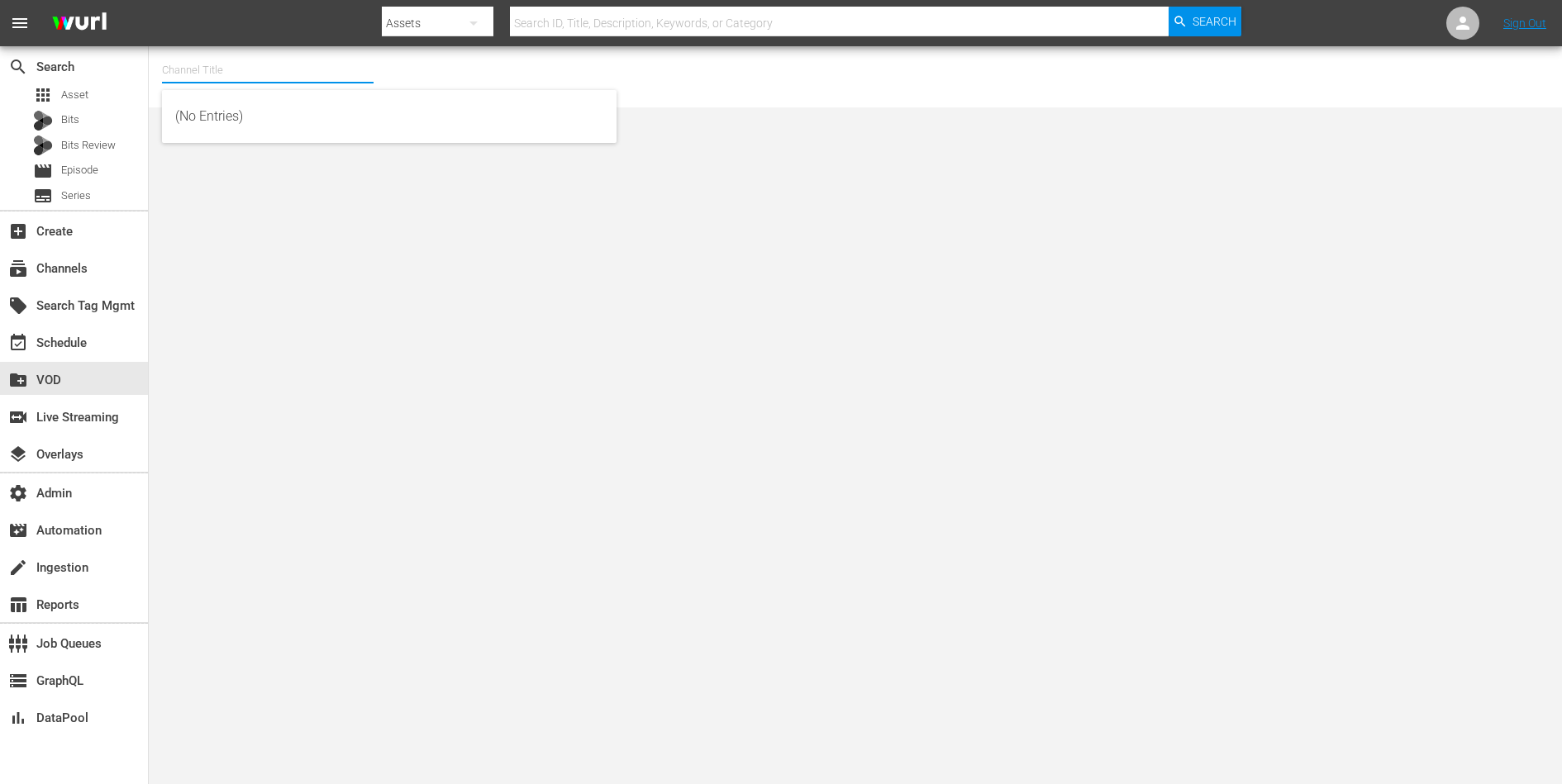
click at [249, 84] on input "text" at bounding box center [267, 70] width 211 height 39
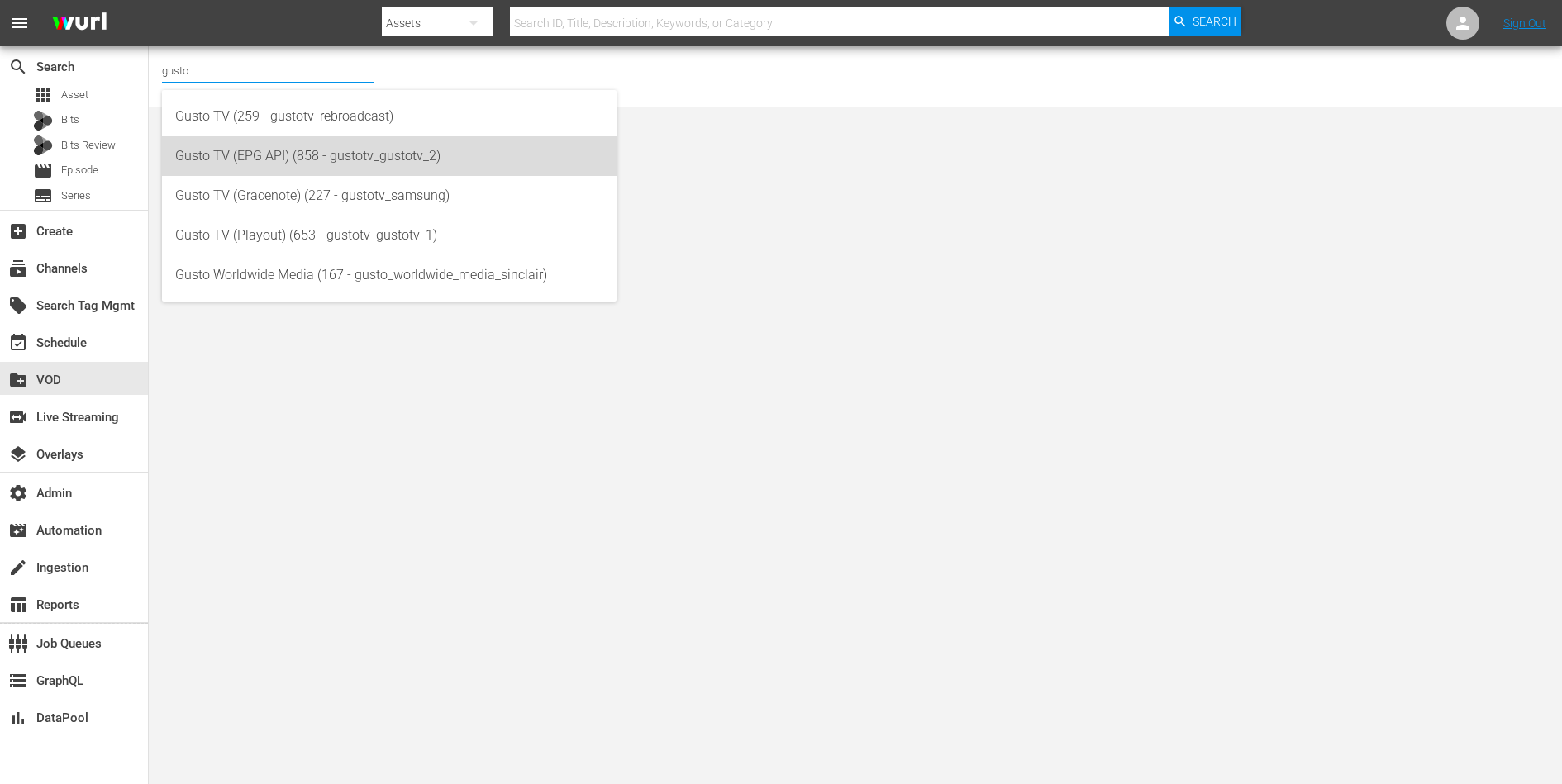
click at [235, 154] on div "Gusto TV (EPG API) (858 - gustotv_gustotv_2)" at bounding box center [389, 156] width 428 height 39
type input "Gusto TV (EPG API) (858 - gustotv_gustotv_2)"
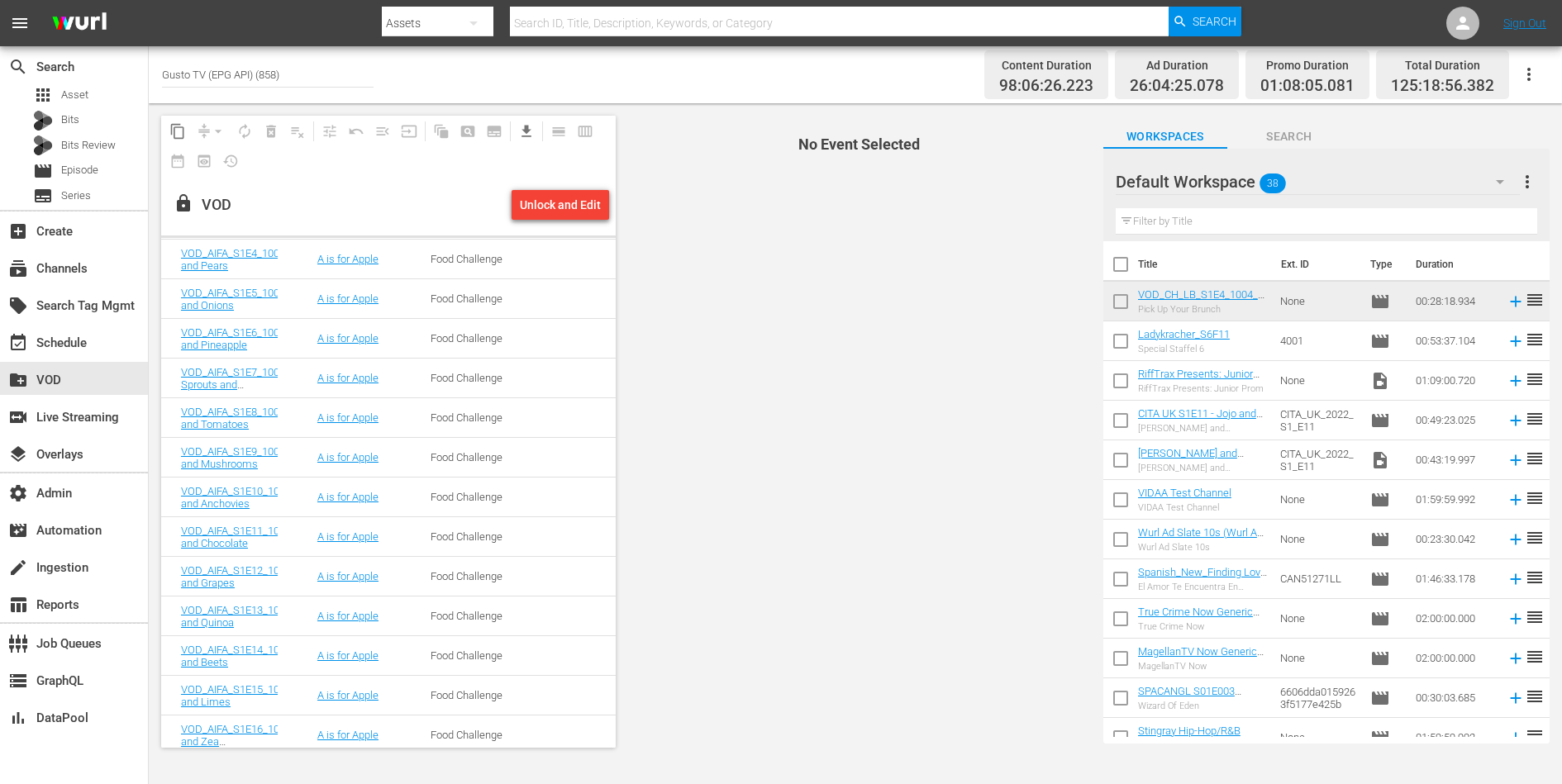
scroll to position [7196, 0]
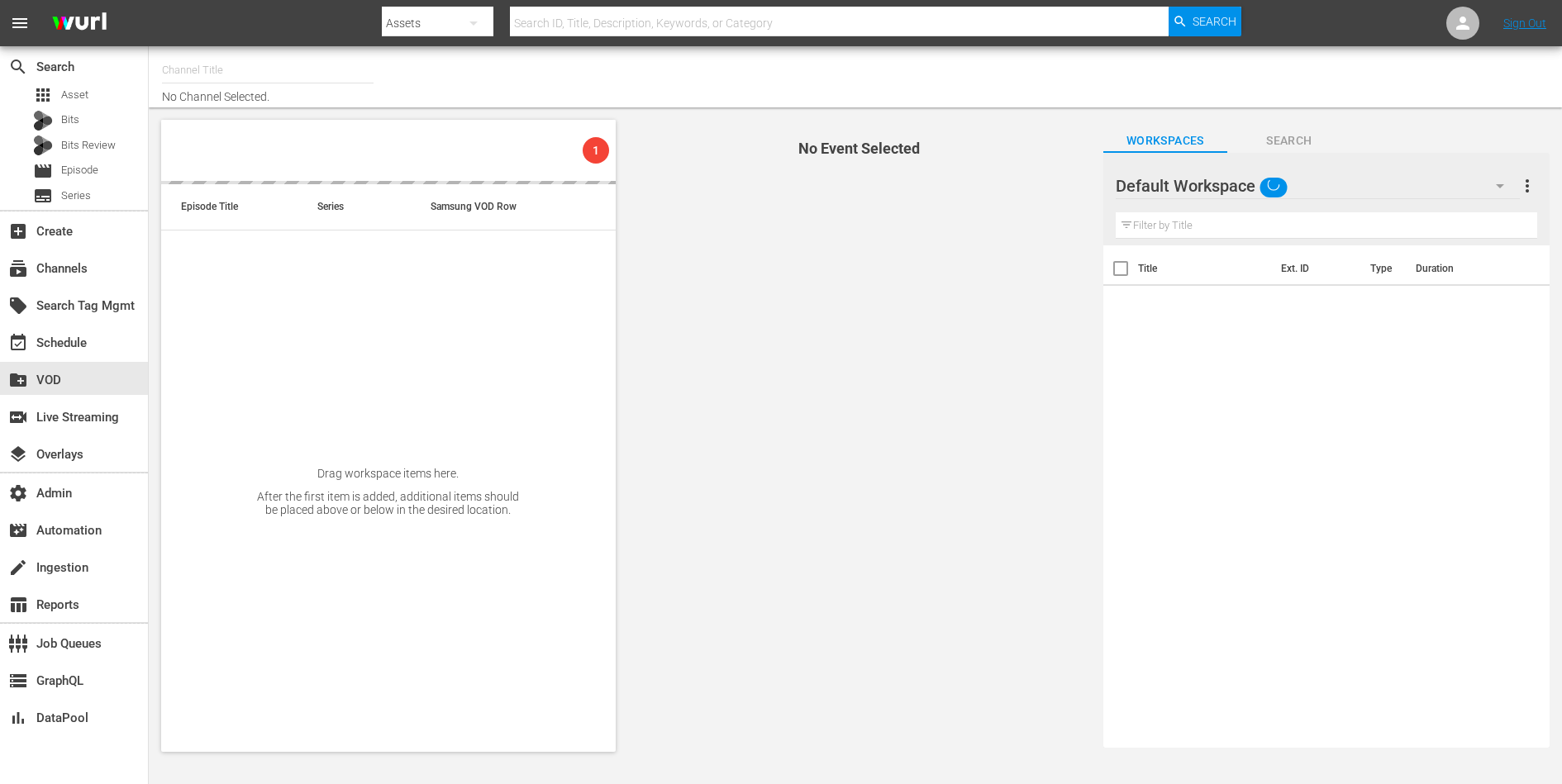
type input "Gusto TV (Gracenote) (227)"
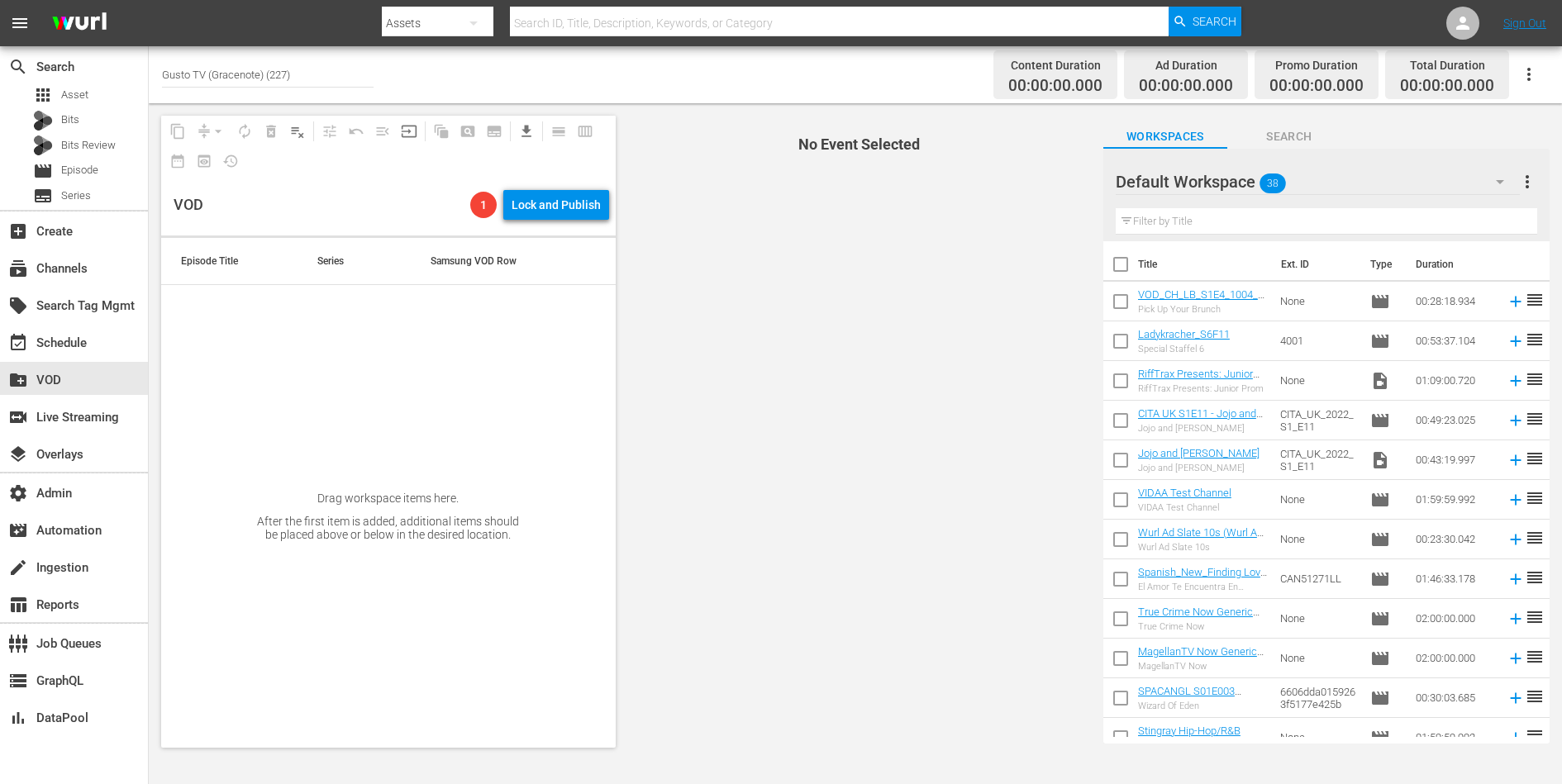
click at [1119, 306] on input "checkbox" at bounding box center [1120, 305] width 35 height 35
checkbox input "true"
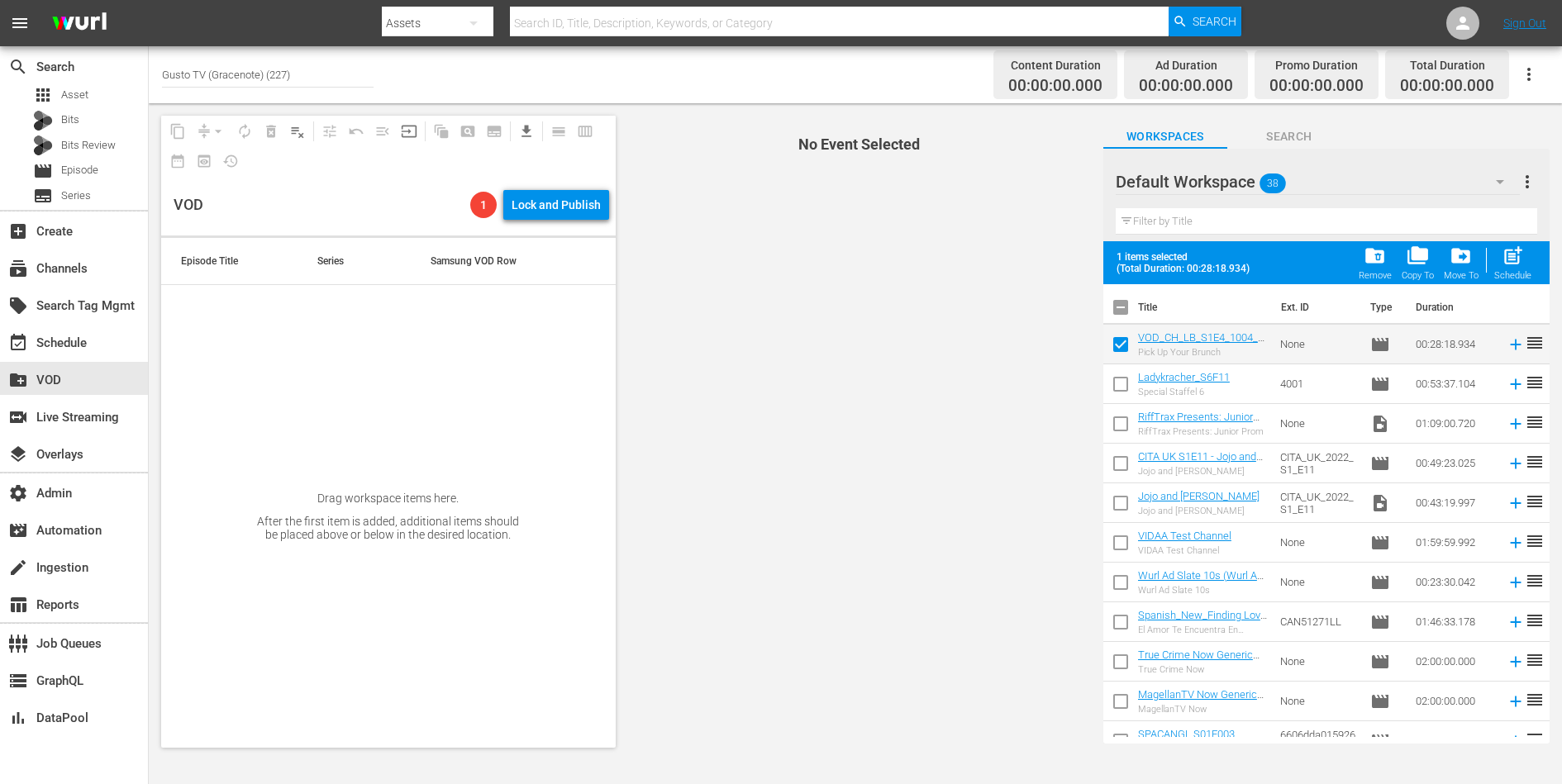
click at [1532, 76] on icon "button" at bounding box center [1528, 74] width 20 height 20
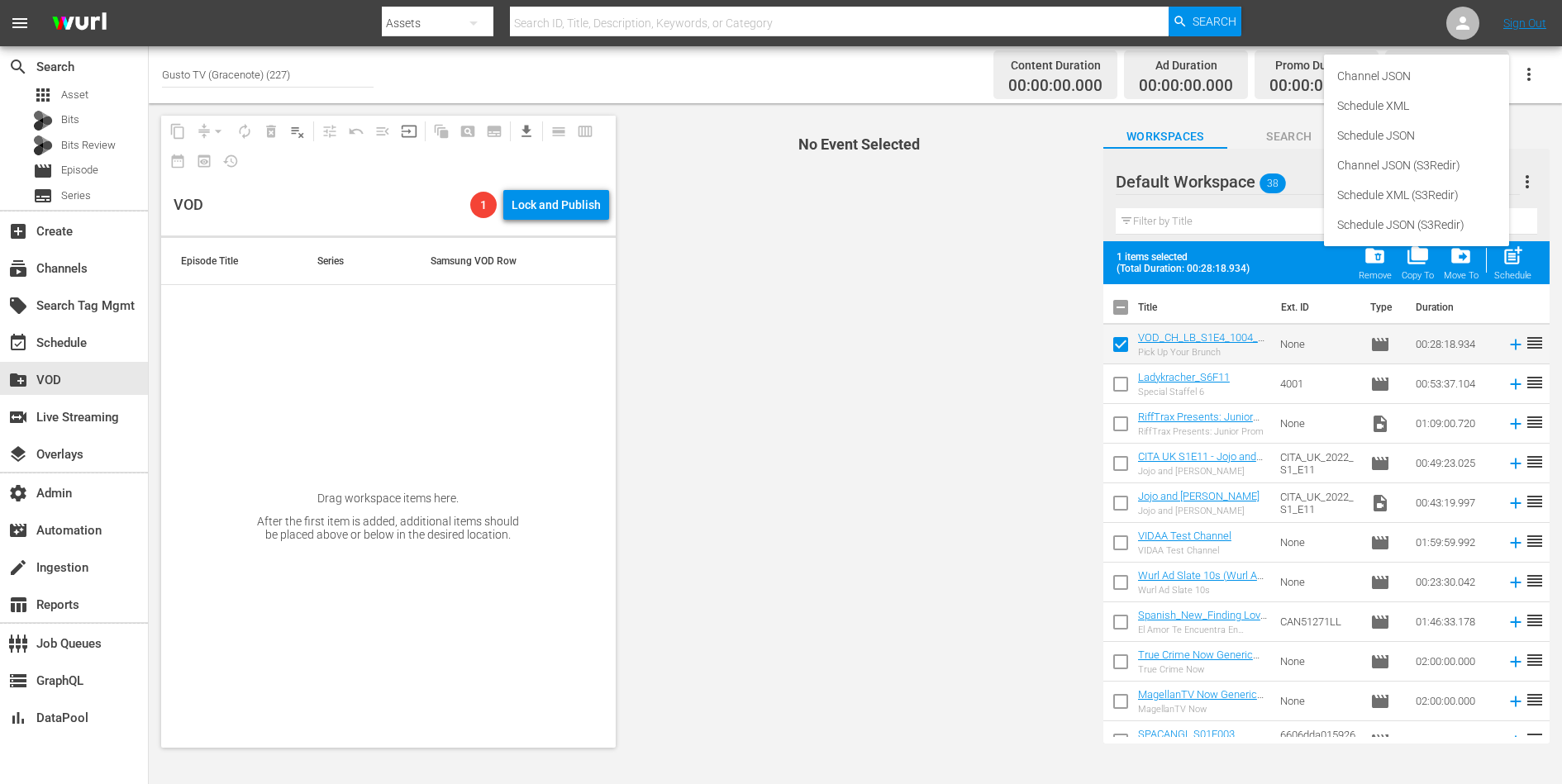
click at [887, 381] on span "No Event Selected" at bounding box center [855, 432] width 471 height 657
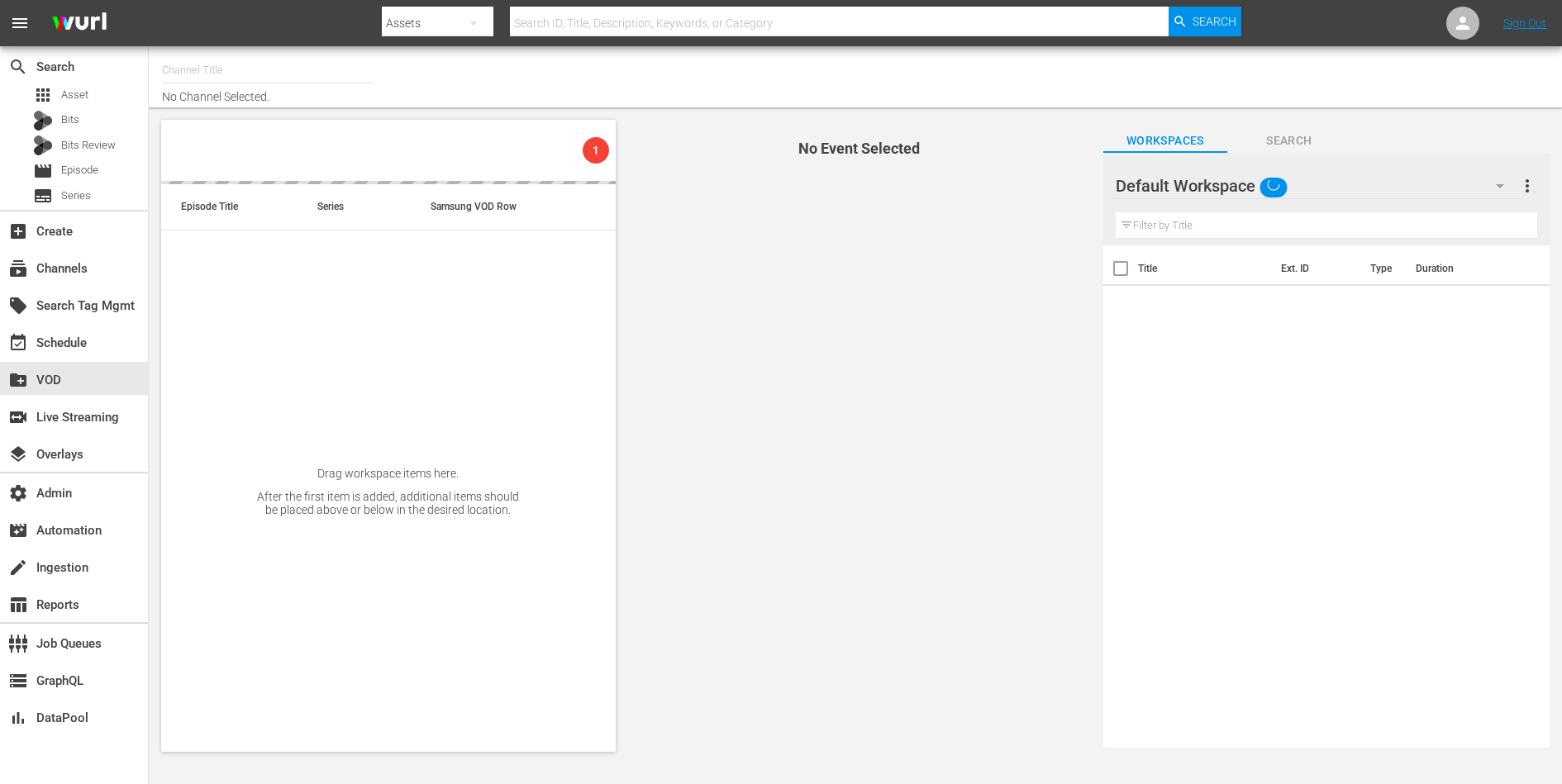
type input "Gusto TV (Gracenote) (227)"
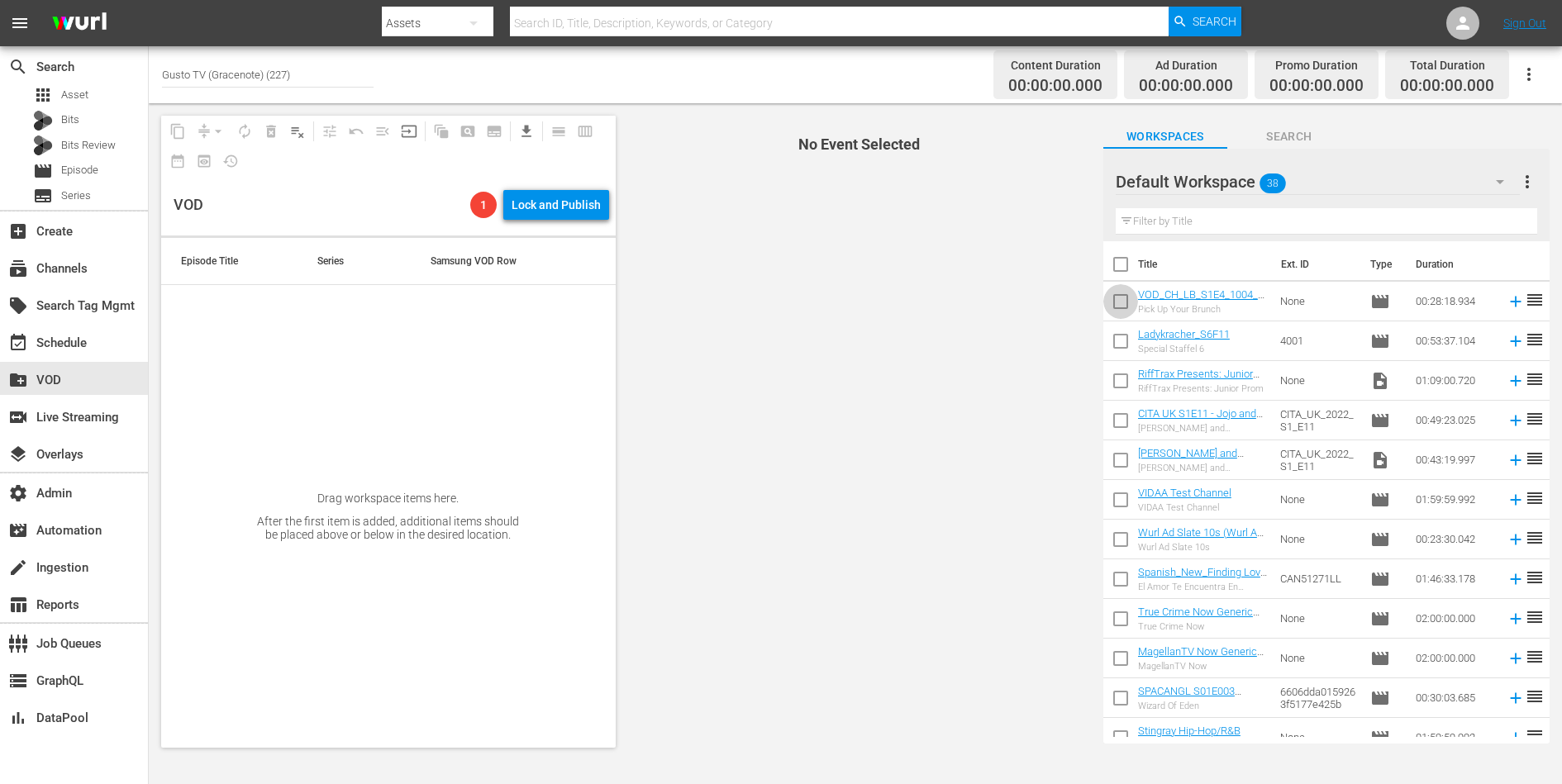
click at [1119, 306] on input "checkbox" at bounding box center [1120, 305] width 35 height 35
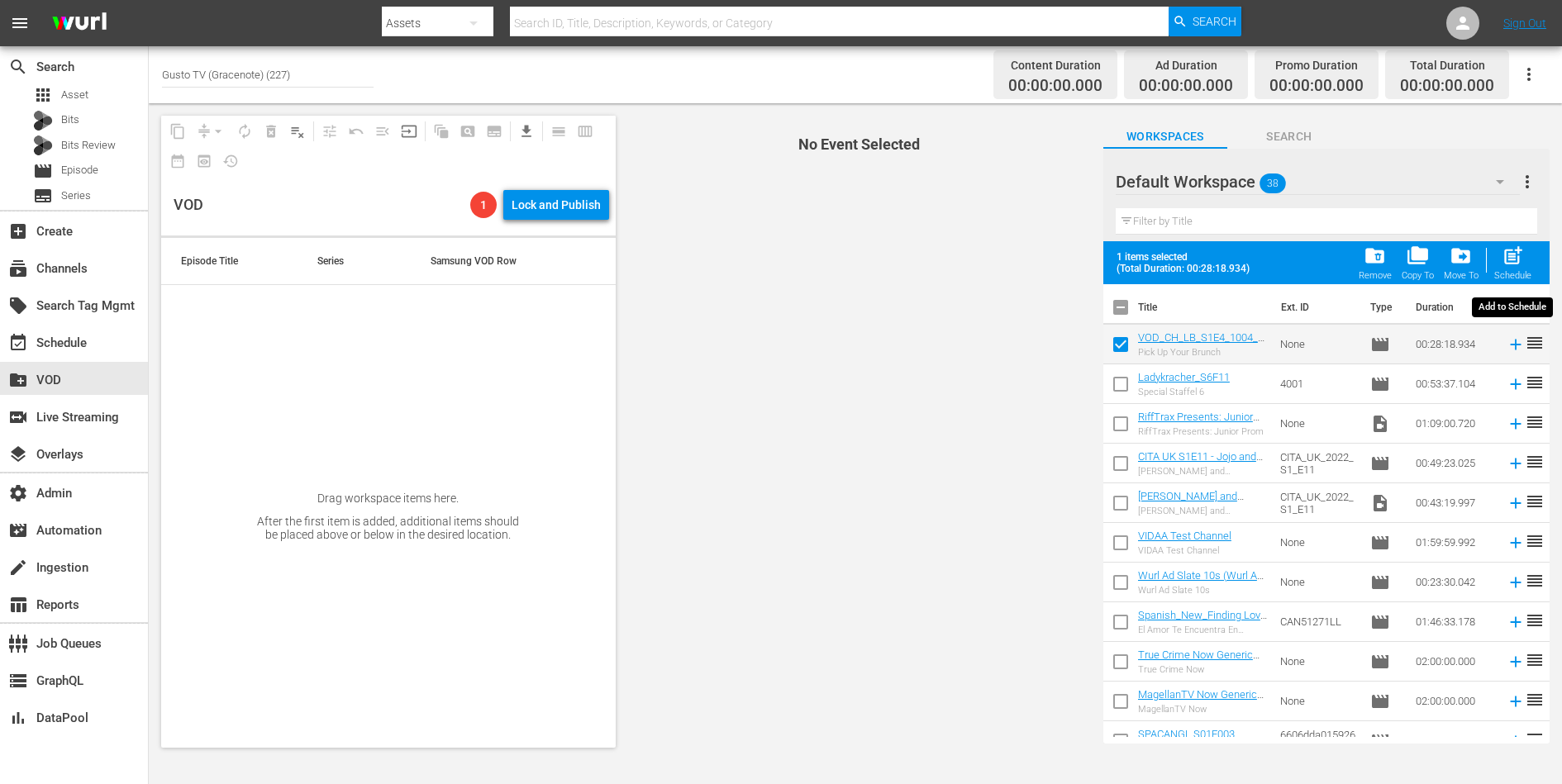
click at [1512, 260] on span "post_add" at bounding box center [1512, 256] width 22 height 22
checkbox input "false"
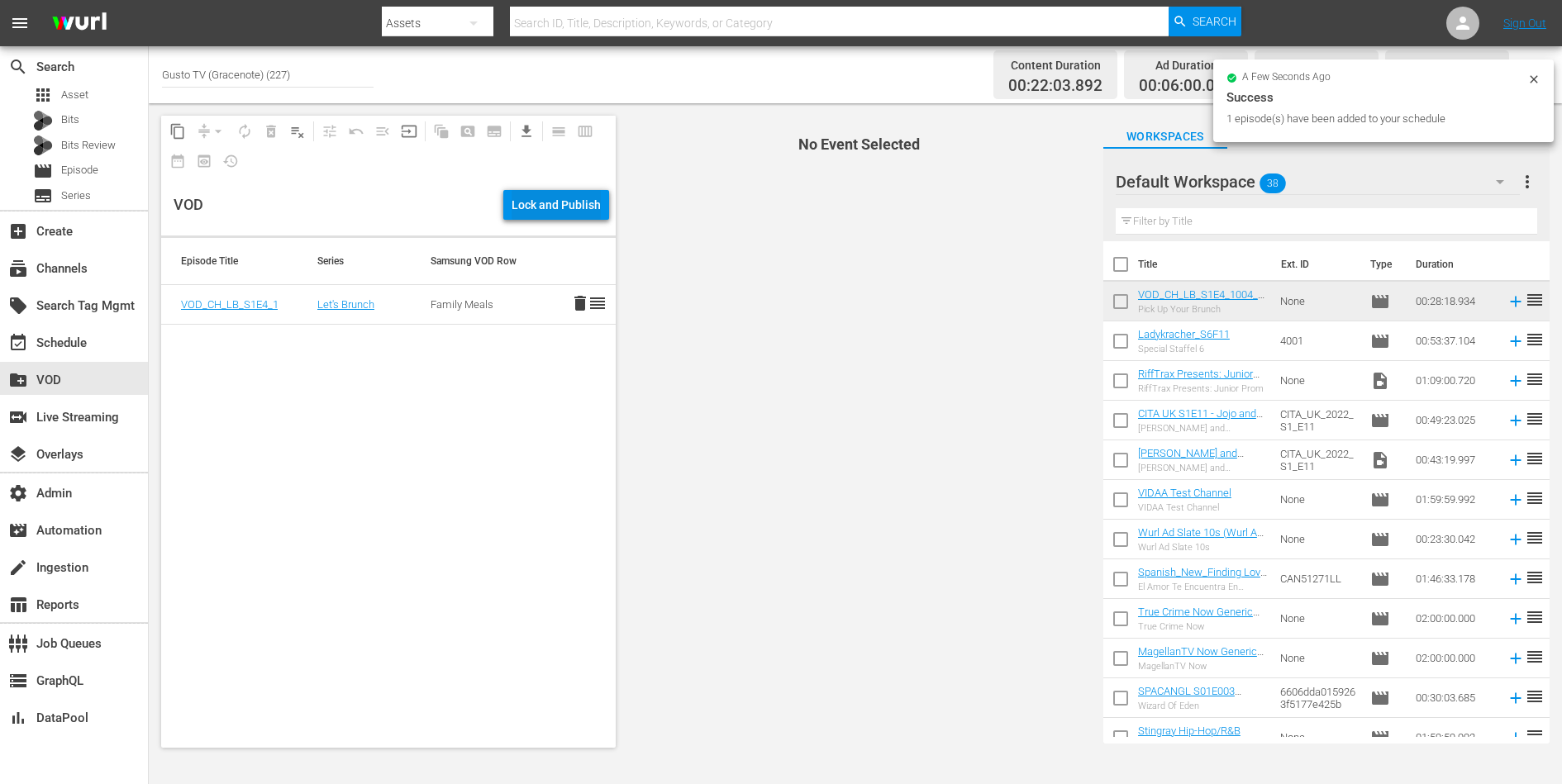
click at [558, 207] on div "Lock and Publish" at bounding box center [555, 205] width 89 height 30
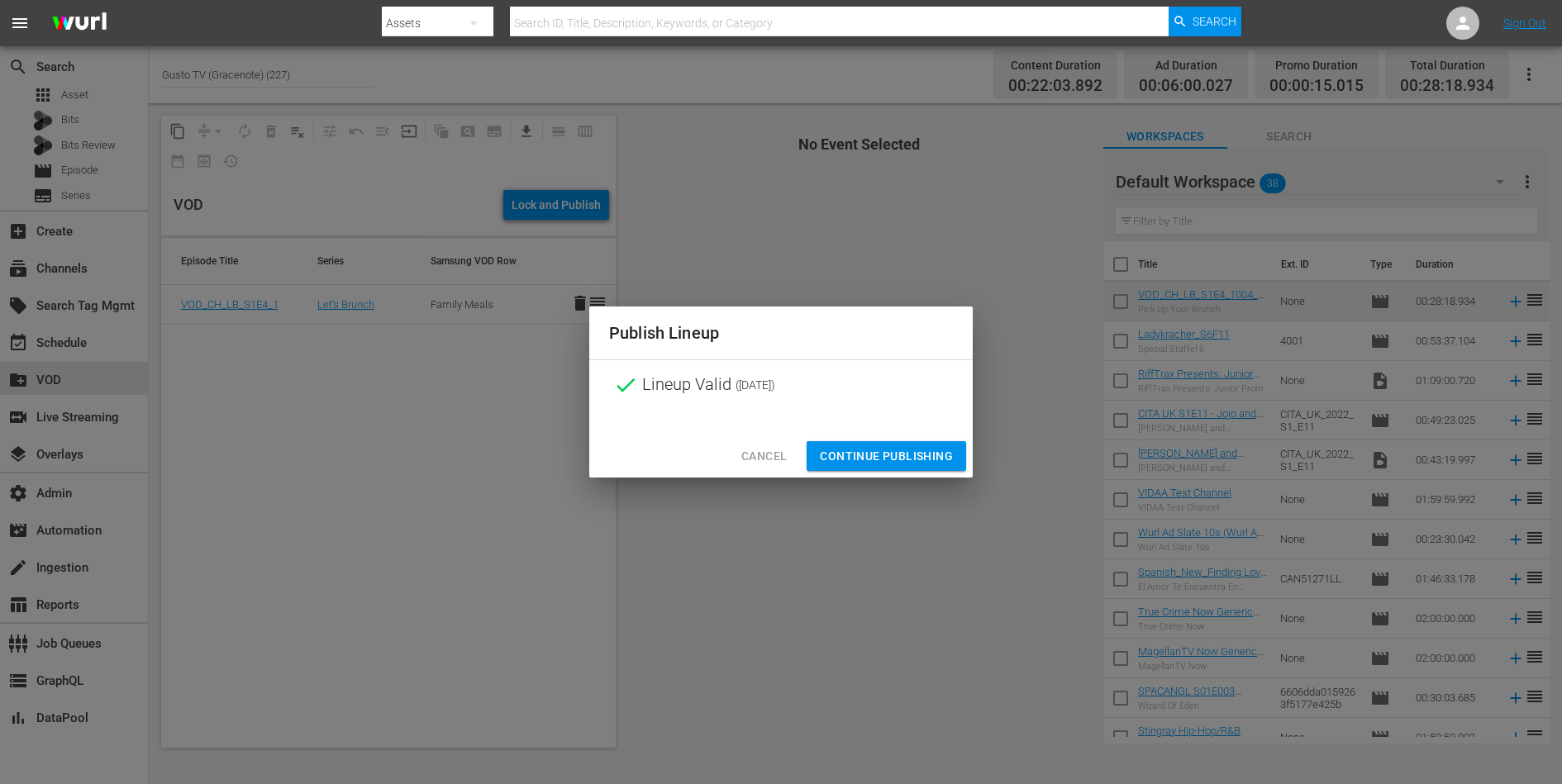
click at [889, 456] on span "Continue Publishing" at bounding box center [886, 456] width 133 height 21
